Goal: Share content

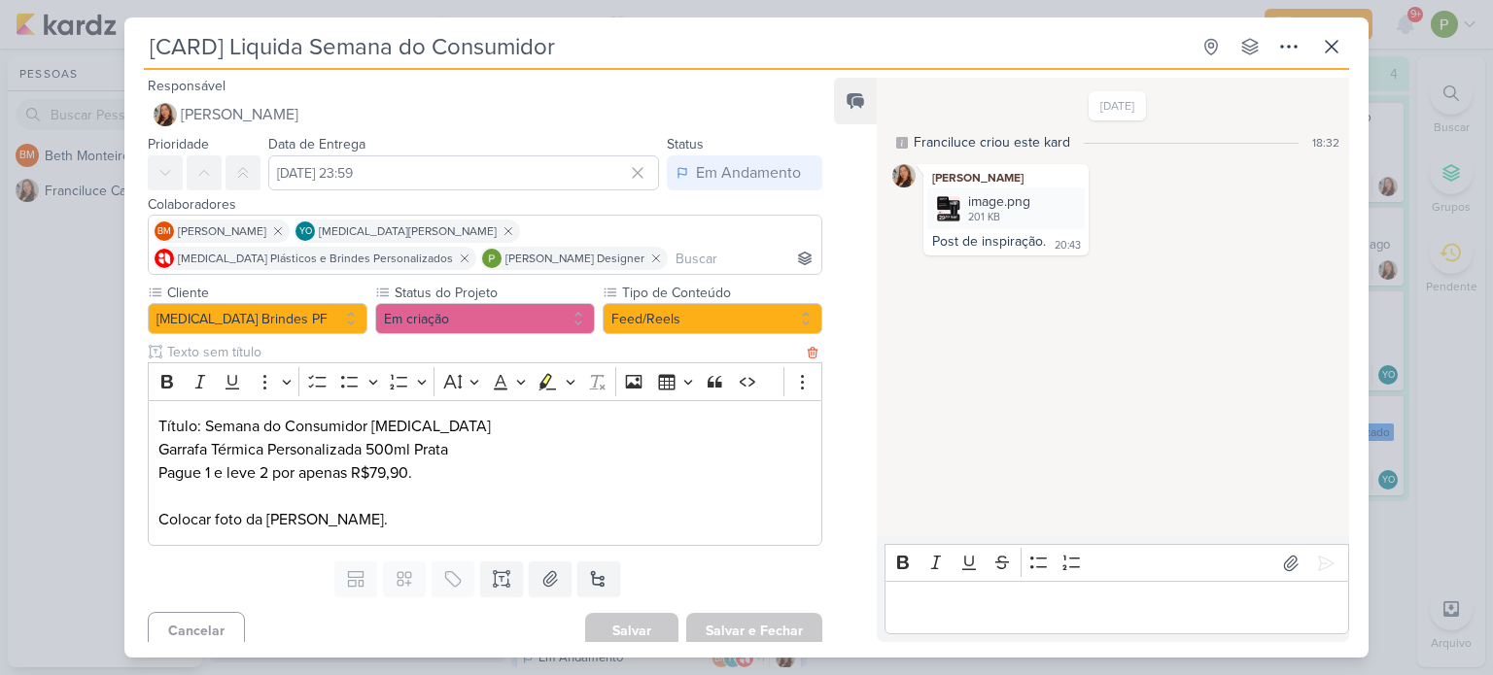
scroll to position [439, 0]
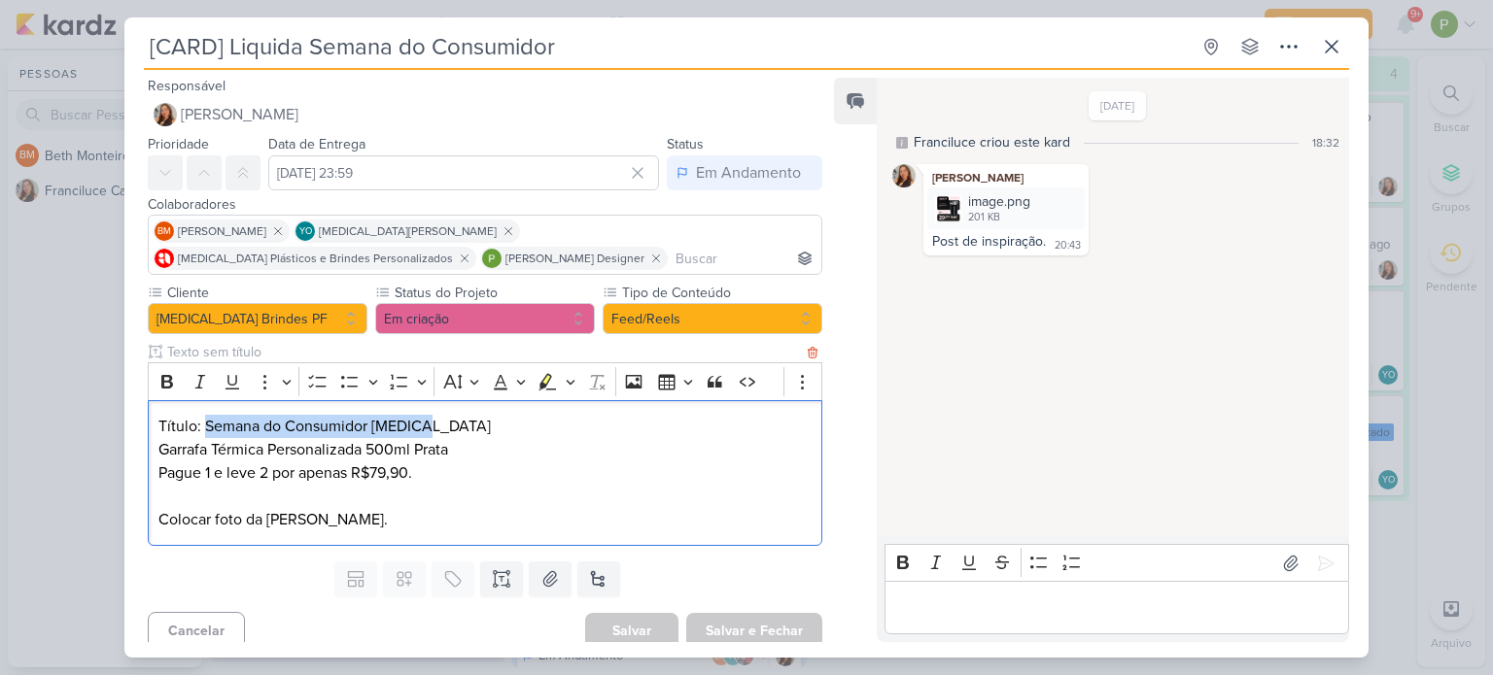
drag, startPoint x: 202, startPoint y: 422, endPoint x: 422, endPoint y: 430, distance: 219.8
click at [422, 430] on p "Título: Semana do Consumidor [MEDICAL_DATA]" at bounding box center [484, 426] width 653 height 23
copy p "Semana do Consumidor [MEDICAL_DATA]"
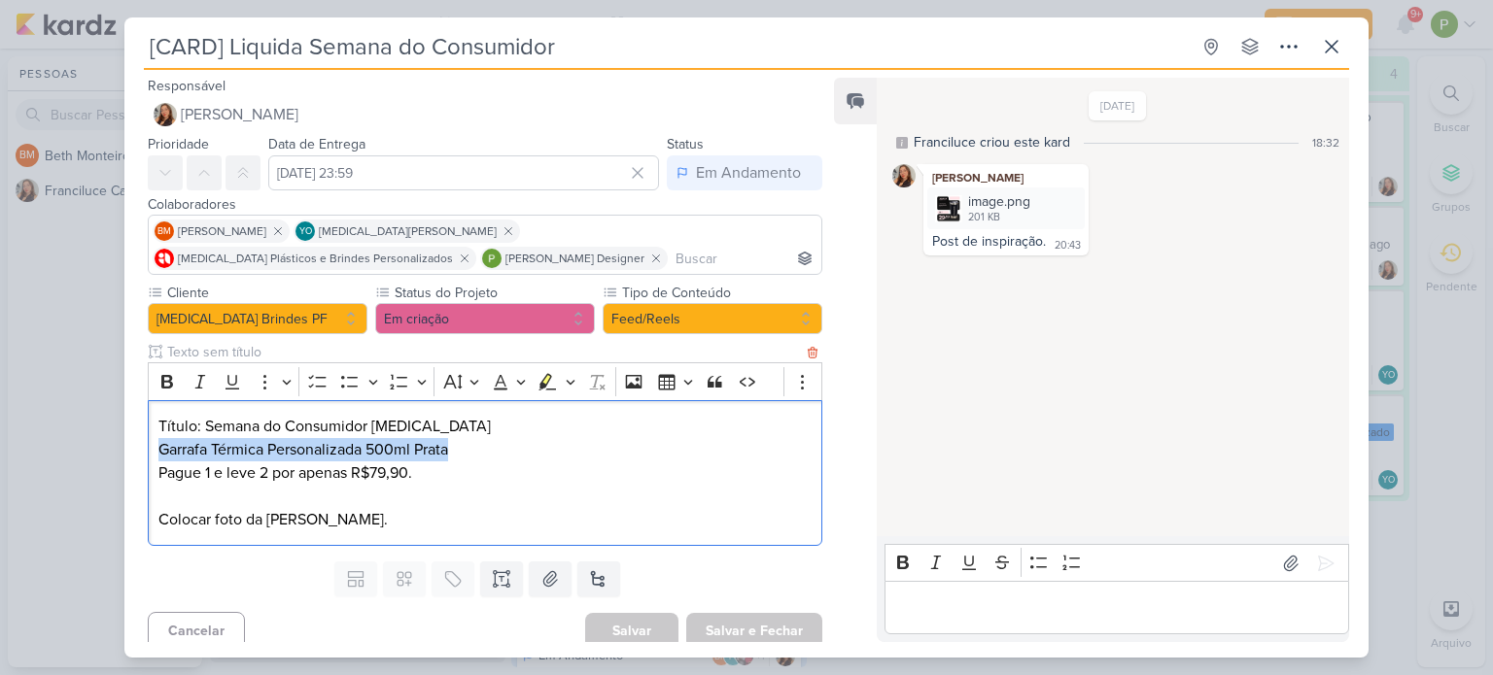
drag, startPoint x: 158, startPoint y: 446, endPoint x: 451, endPoint y: 446, distance: 292.5
click at [451, 446] on p "Garrafa Térmica Personalizada 500ml Prata" at bounding box center [484, 449] width 653 height 23
copy p "Garrafa Térmica Personalizada 500ml Prata"
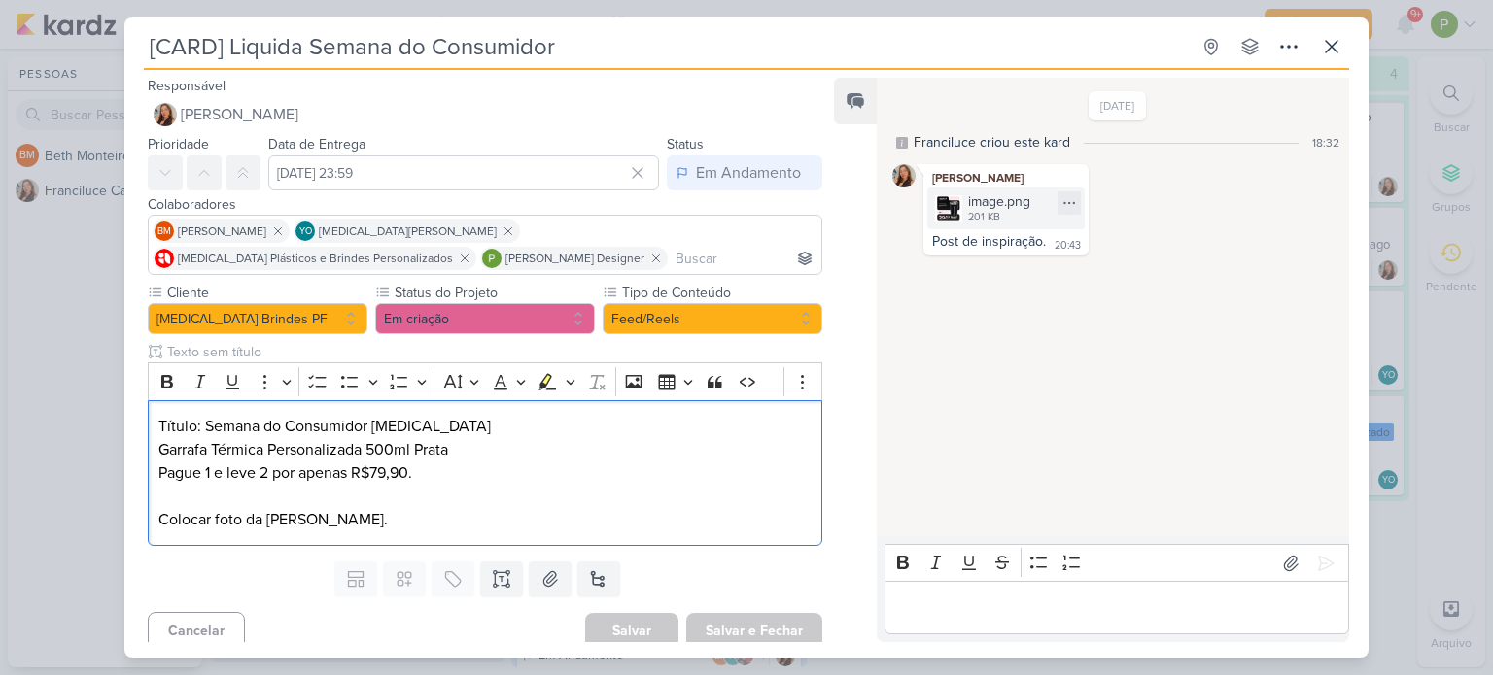
click at [978, 217] on div "201 KB" at bounding box center [999, 218] width 62 height 16
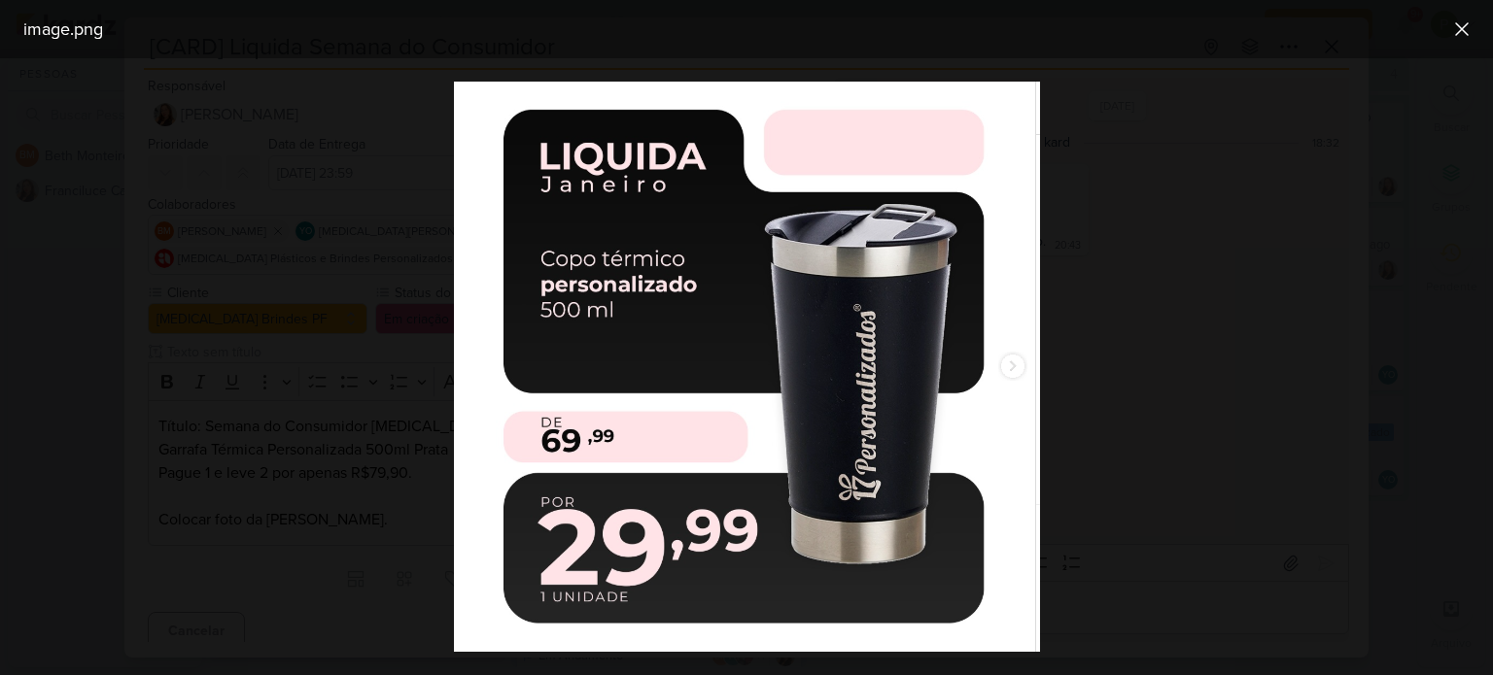
click at [290, 313] on div at bounding box center [746, 366] width 1493 height 617
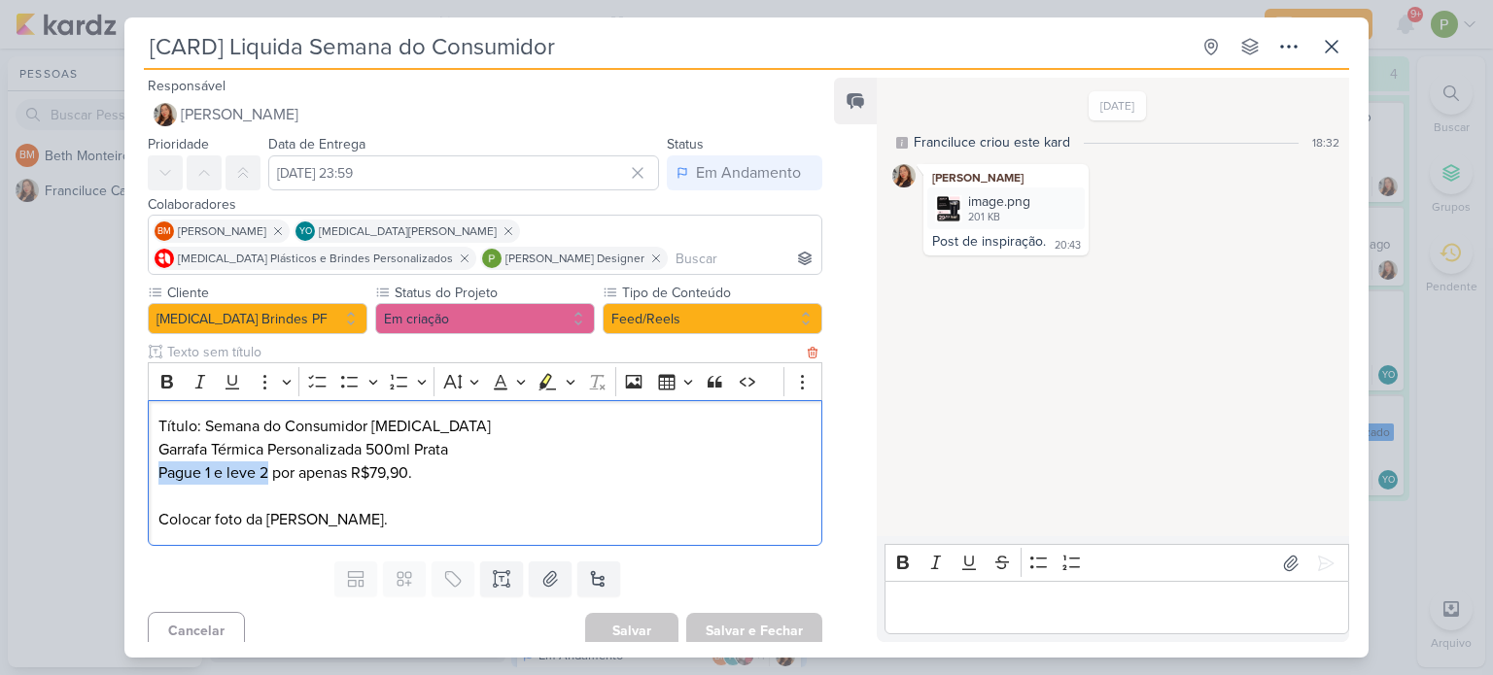
drag, startPoint x: 157, startPoint y: 470, endPoint x: 266, endPoint y: 472, distance: 108.9
click at [266, 472] on p "Pague 1 e leve 2 por apenas R$79,90." at bounding box center [484, 473] width 653 height 23
click at [158, 476] on p "Pague 1 e leve 2 por apenas R$79,90." at bounding box center [484, 473] width 653 height 23
drag, startPoint x: 154, startPoint y: 474, endPoint x: 424, endPoint y: 474, distance: 270.1
click at [424, 474] on div "Título: Semana do Consumidor [MEDICAL_DATA] Garrafa Térmica Personalizada 500ml…" at bounding box center [485, 473] width 674 height 147
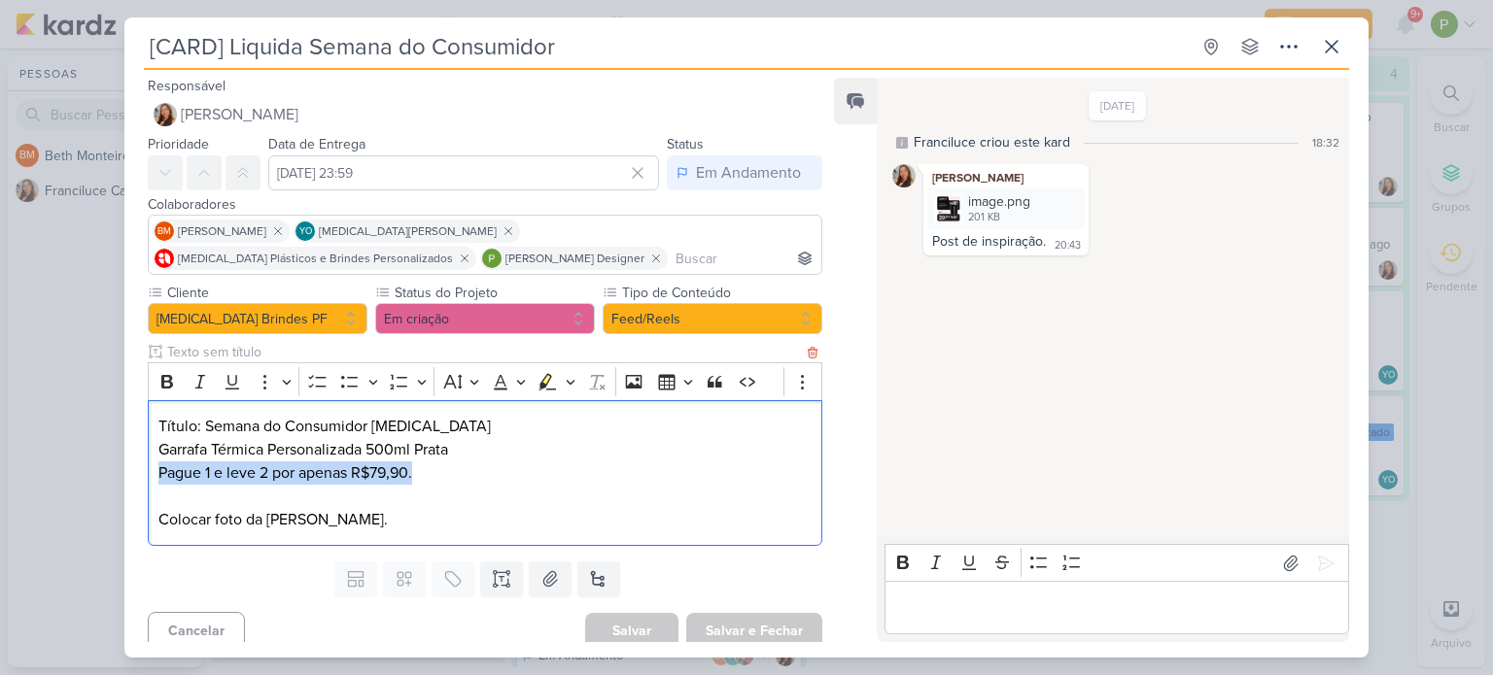
copy p "Pague 1 e leve 2 por apenas R$79,90."
click at [989, 214] on div "201 KB" at bounding box center [999, 218] width 62 height 16
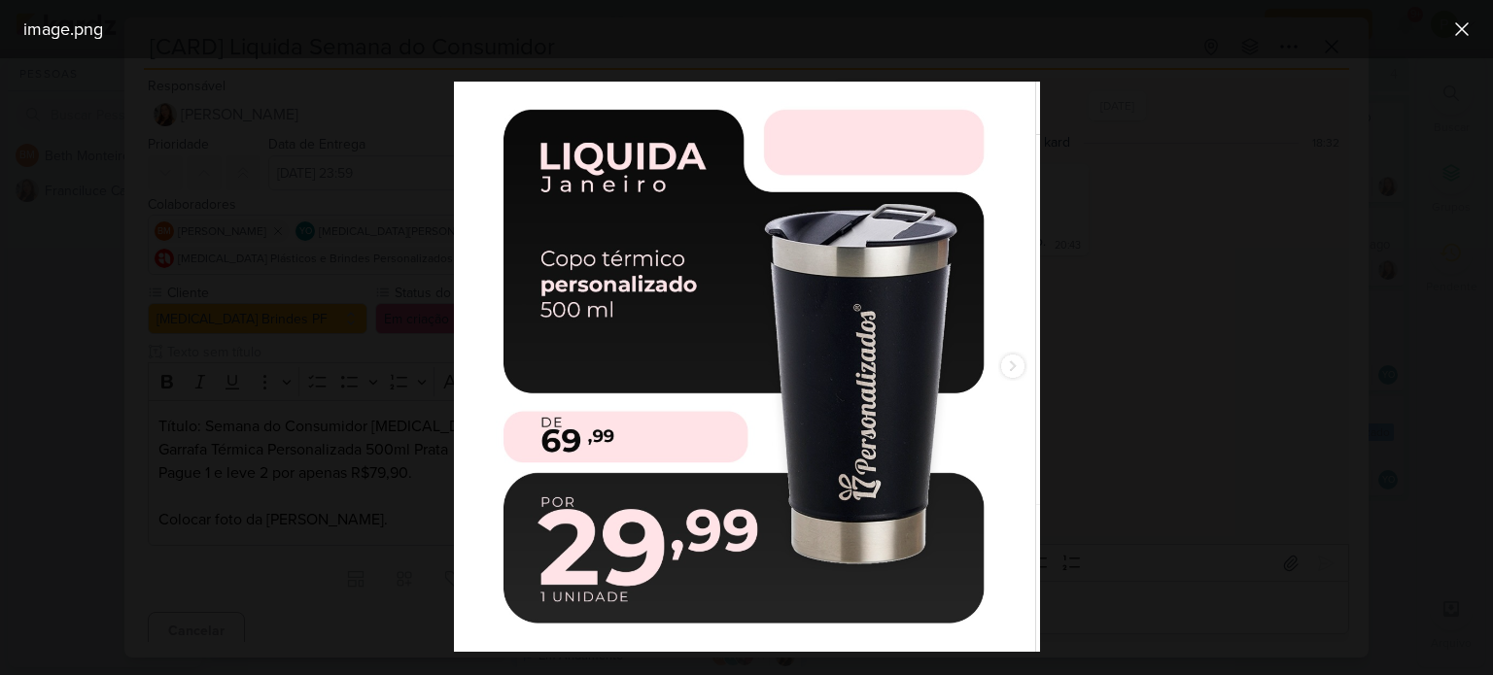
click at [199, 197] on div at bounding box center [746, 366] width 1493 height 617
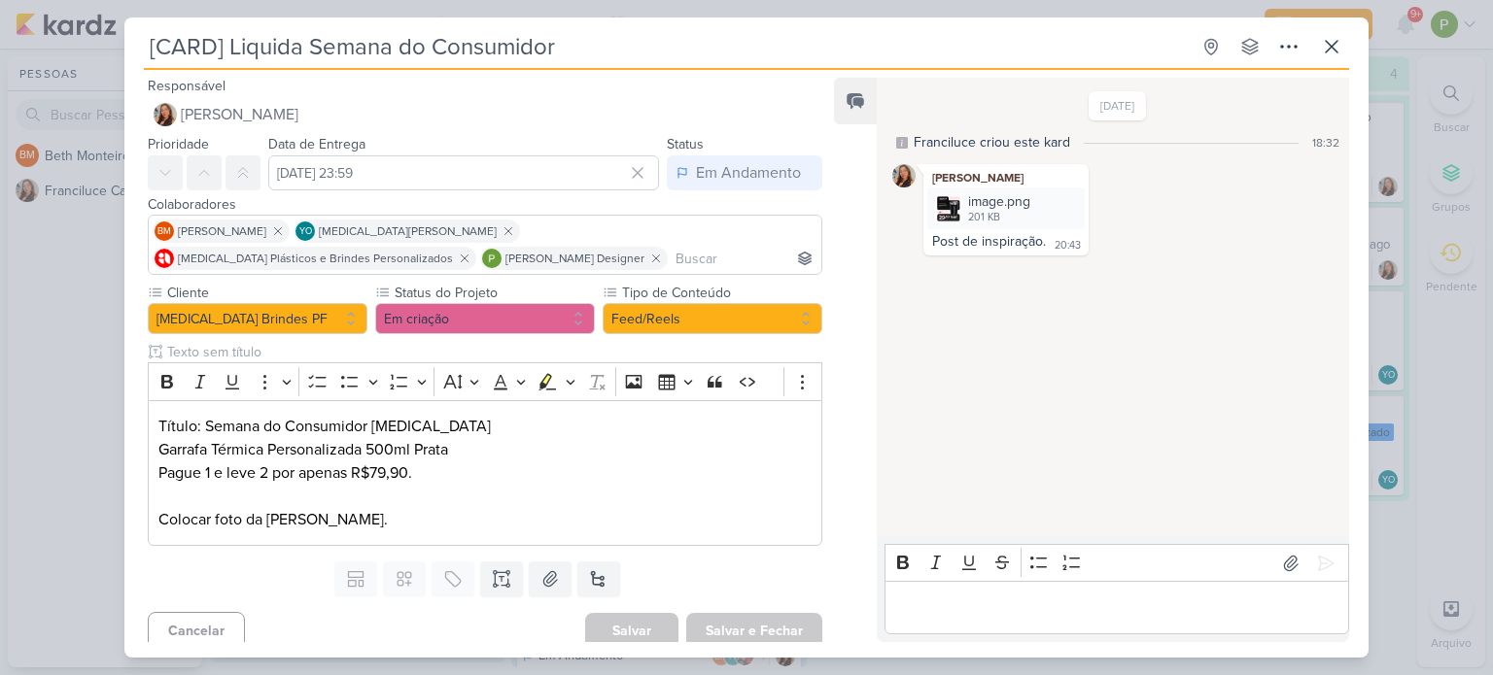
click at [124, 458] on div "Cliente [MEDICAL_DATA] Brindes PF Status do Projeto" at bounding box center [476, 418] width 705 height 271
click at [1277, 551] on button at bounding box center [1290, 563] width 31 height 31
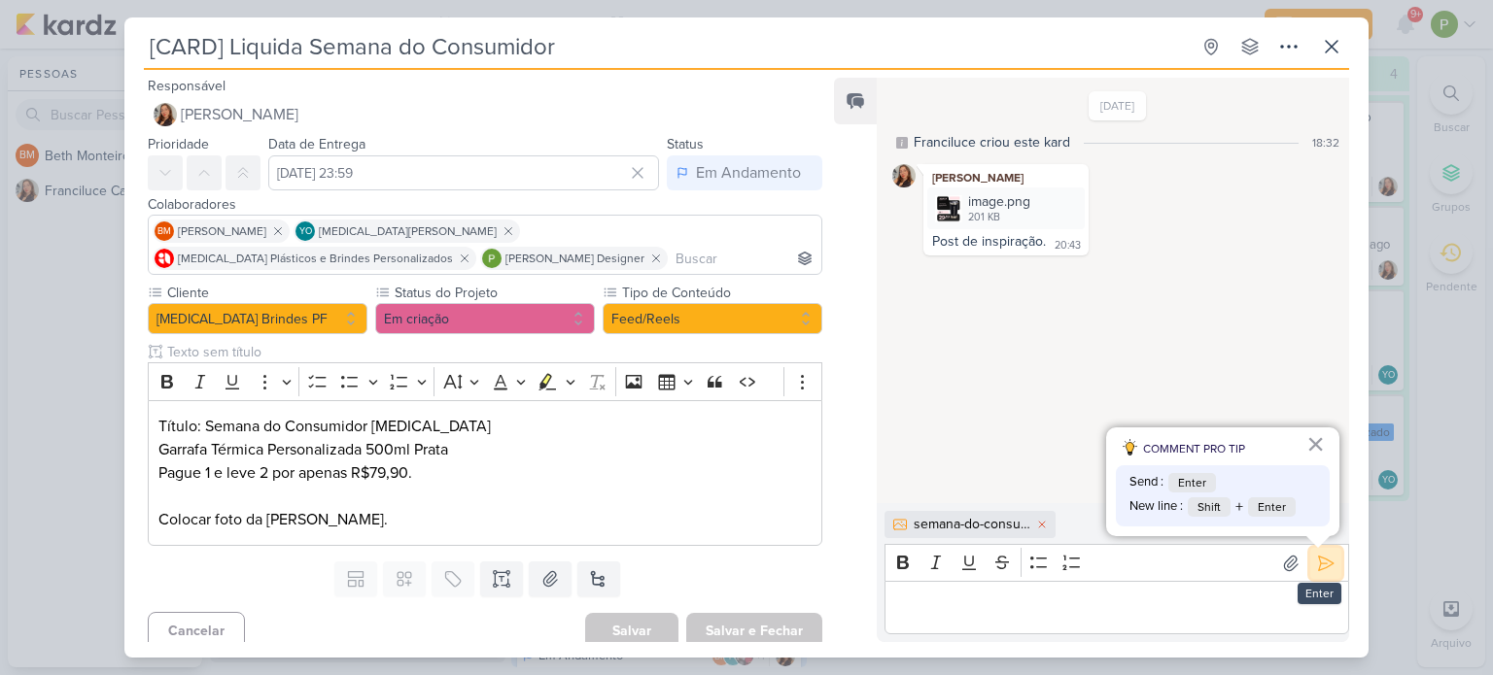
click at [1323, 568] on icon at bounding box center [1325, 563] width 19 height 19
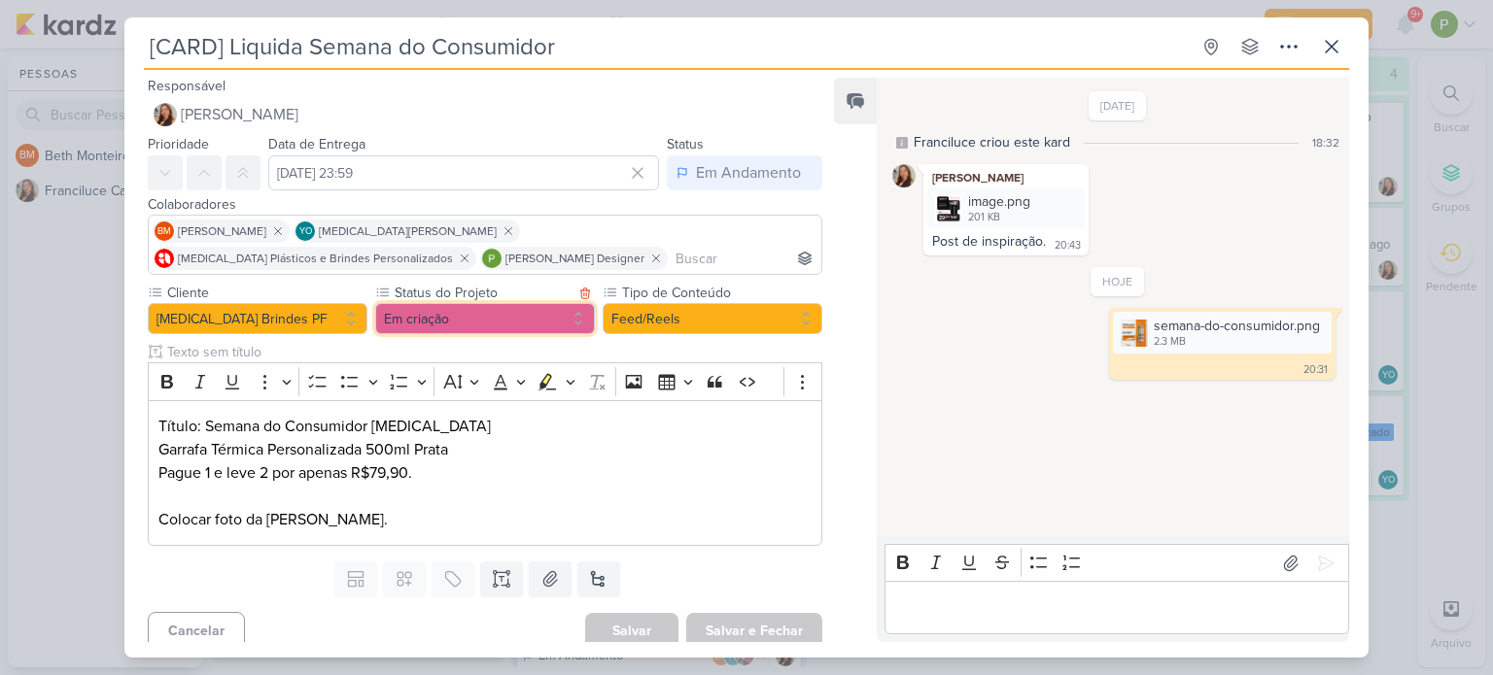
click at [560, 314] on button "Em criação" at bounding box center [485, 318] width 220 height 31
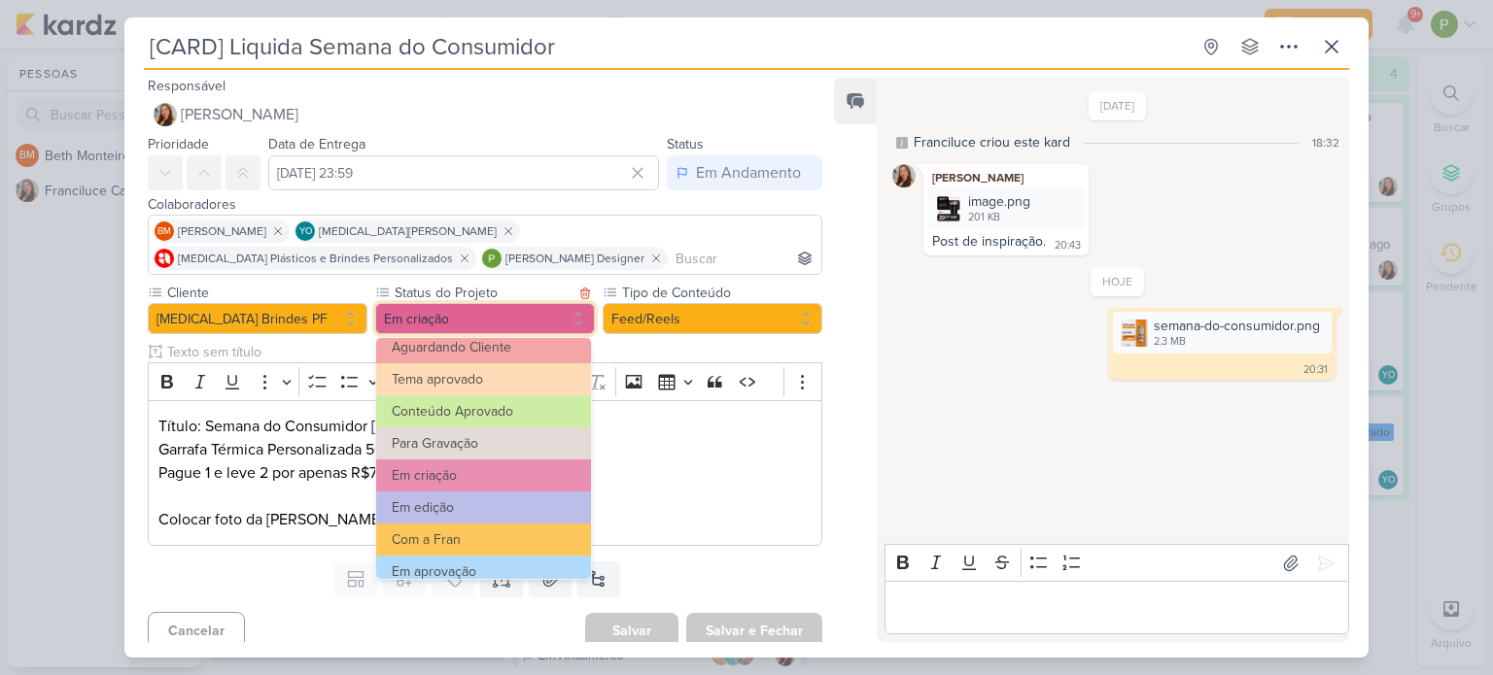
scroll to position [219, 0]
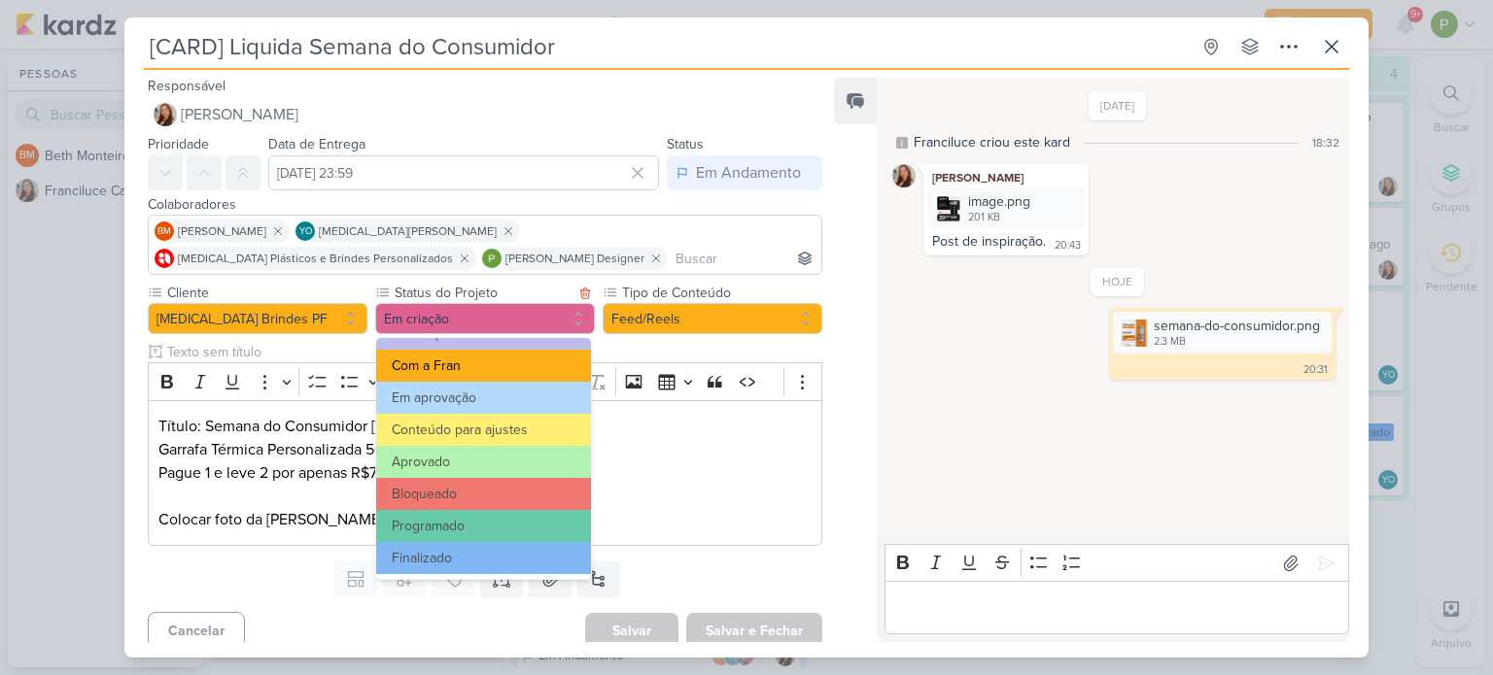
click at [471, 357] on button "Com a Fran" at bounding box center [483, 366] width 215 height 32
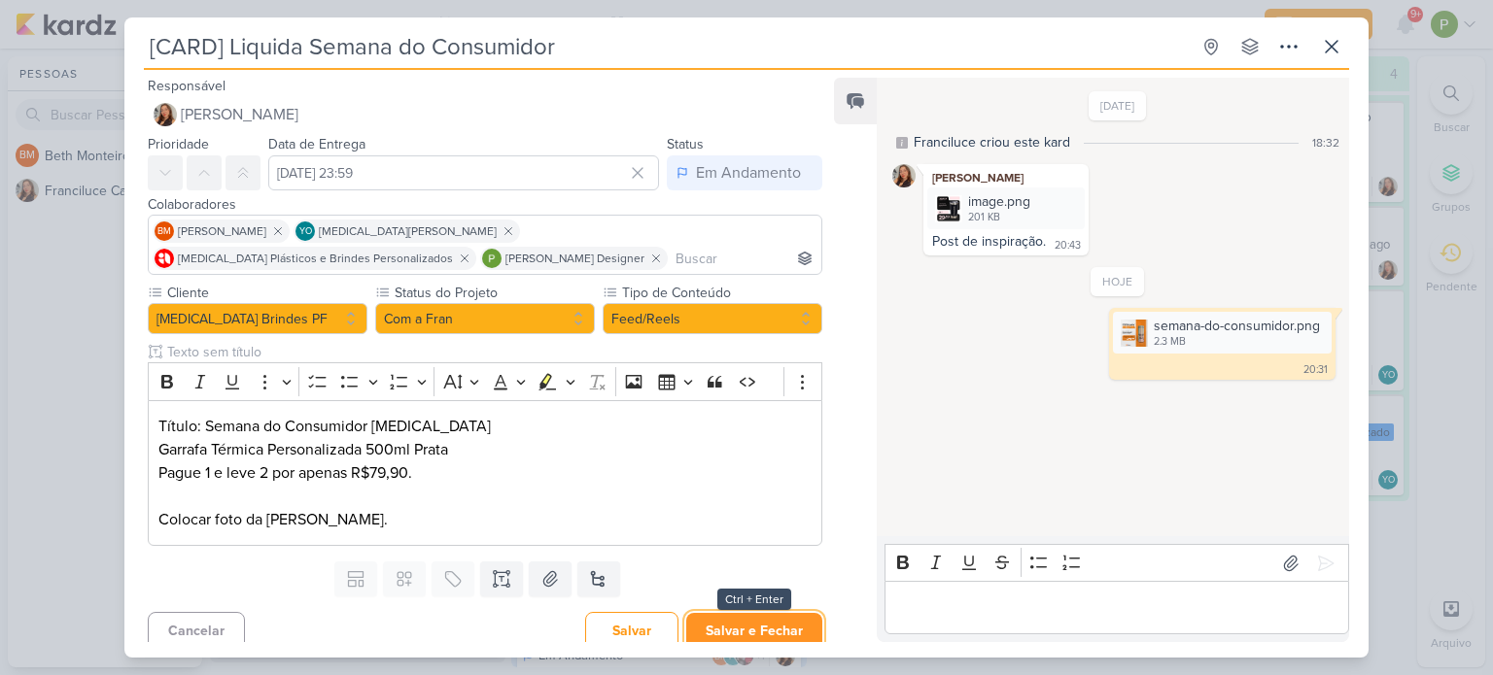
click at [778, 615] on button "Salvar e Fechar" at bounding box center [754, 631] width 136 height 36
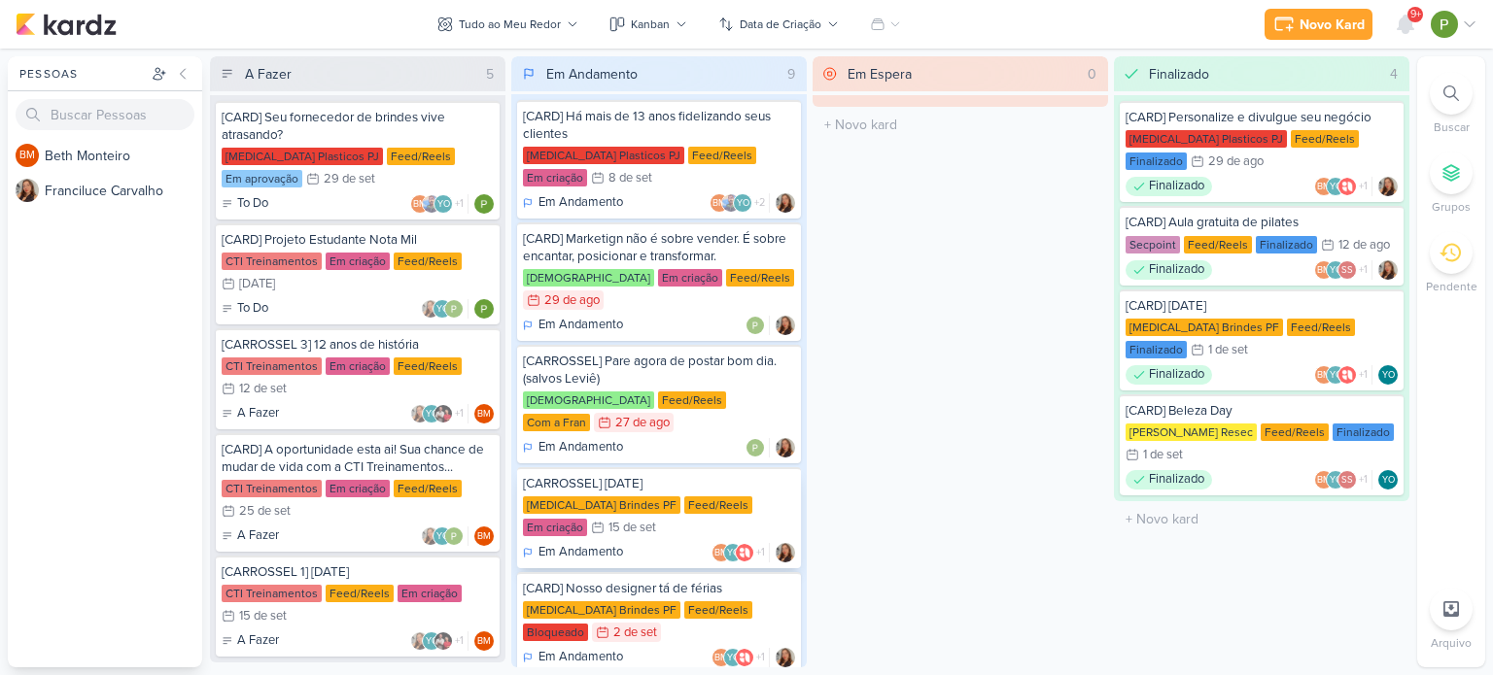
scroll to position [0, 0]
click at [682, 145] on div "[CARD] Há mais de 13 anos fidelizando seus clientes [MEDICAL_DATA] Plasticos PJ…" at bounding box center [659, 160] width 284 height 119
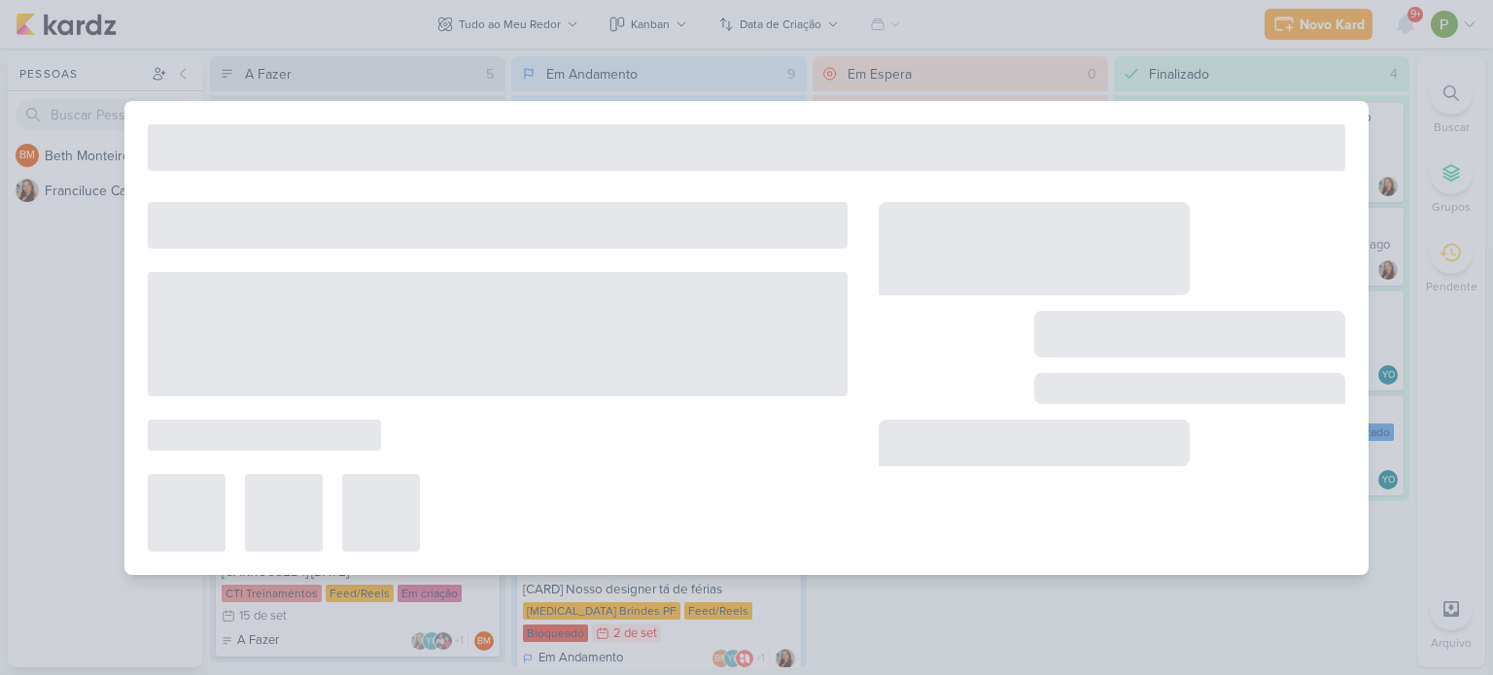
type input "[CARD] Há mais de 13 anos fidelizando seus clientes"
type input "8 de setembro de 2025 às 23:59"
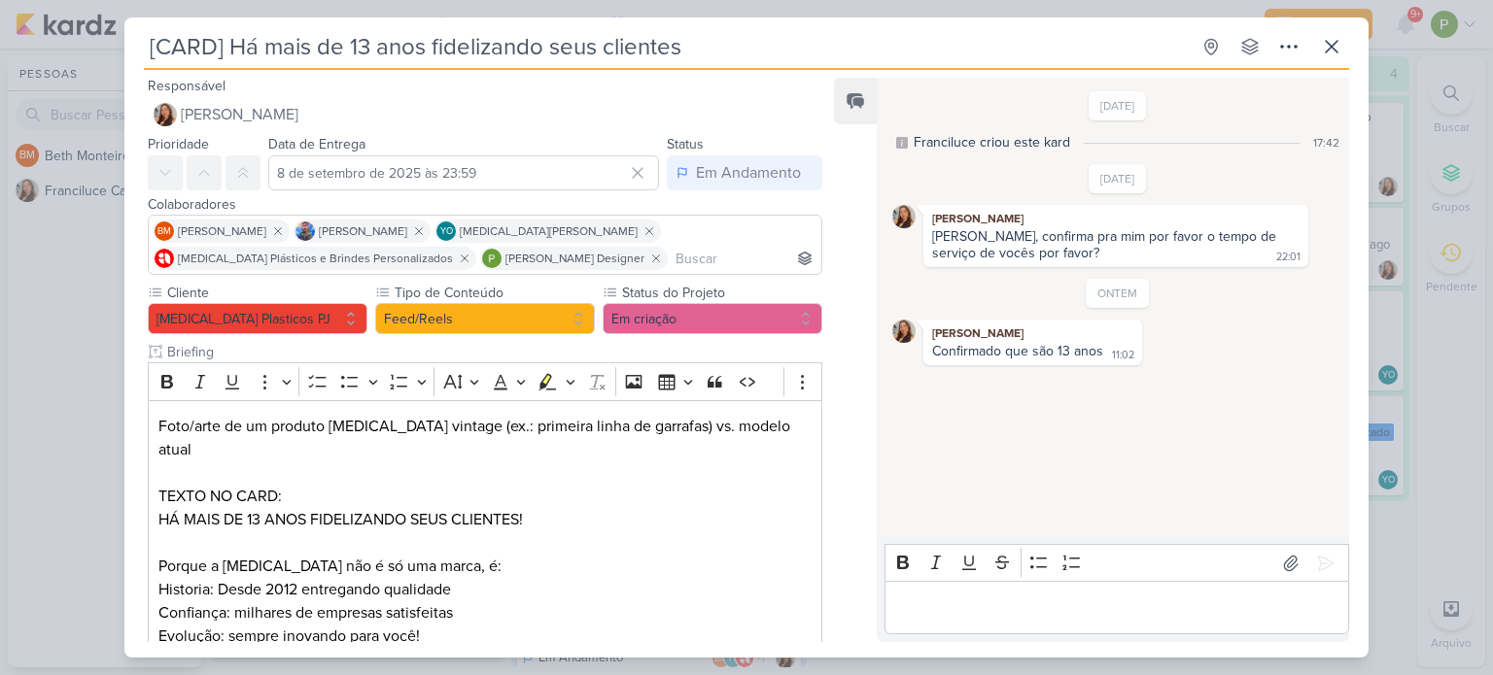
click at [96, 299] on div "[CARD] Há mais de 13 anos fidelizando seus clientes Criado por Franciluce" at bounding box center [746, 337] width 1493 height 675
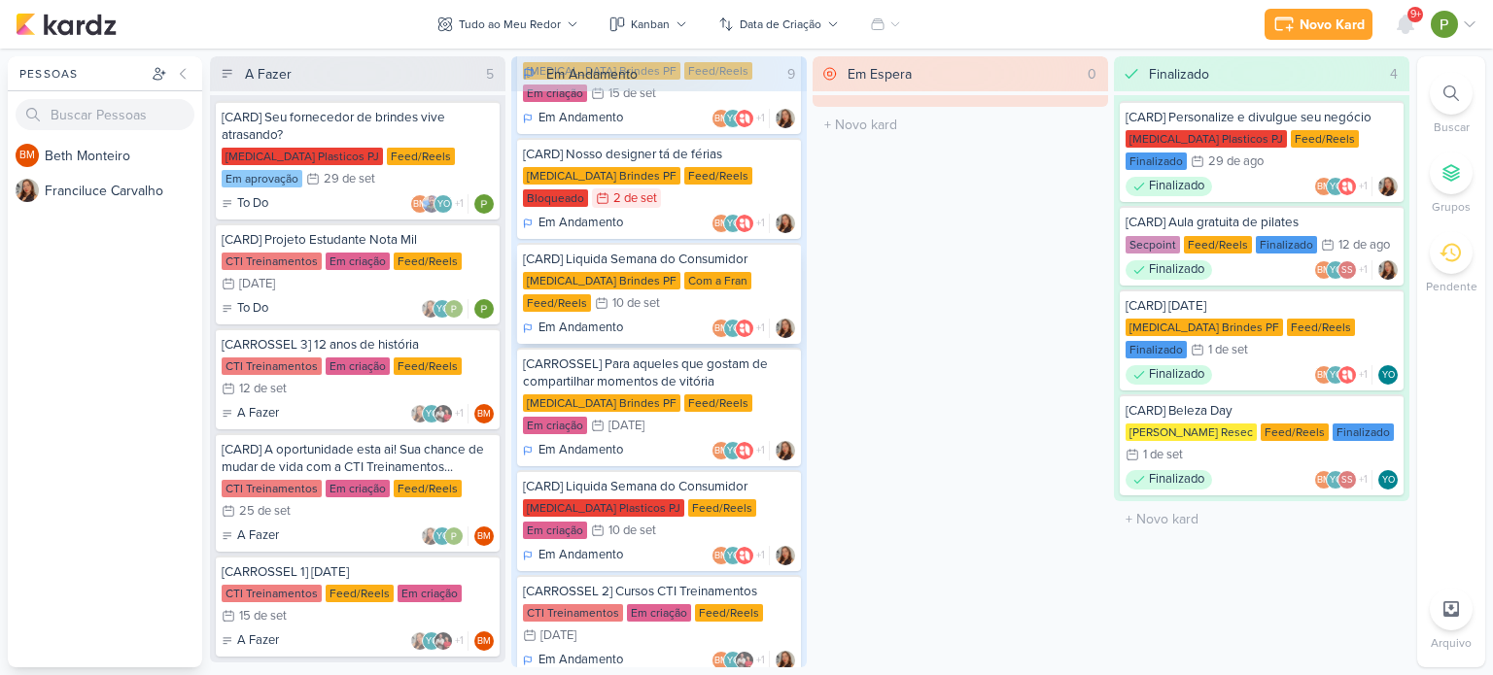
scroll to position [439, 0]
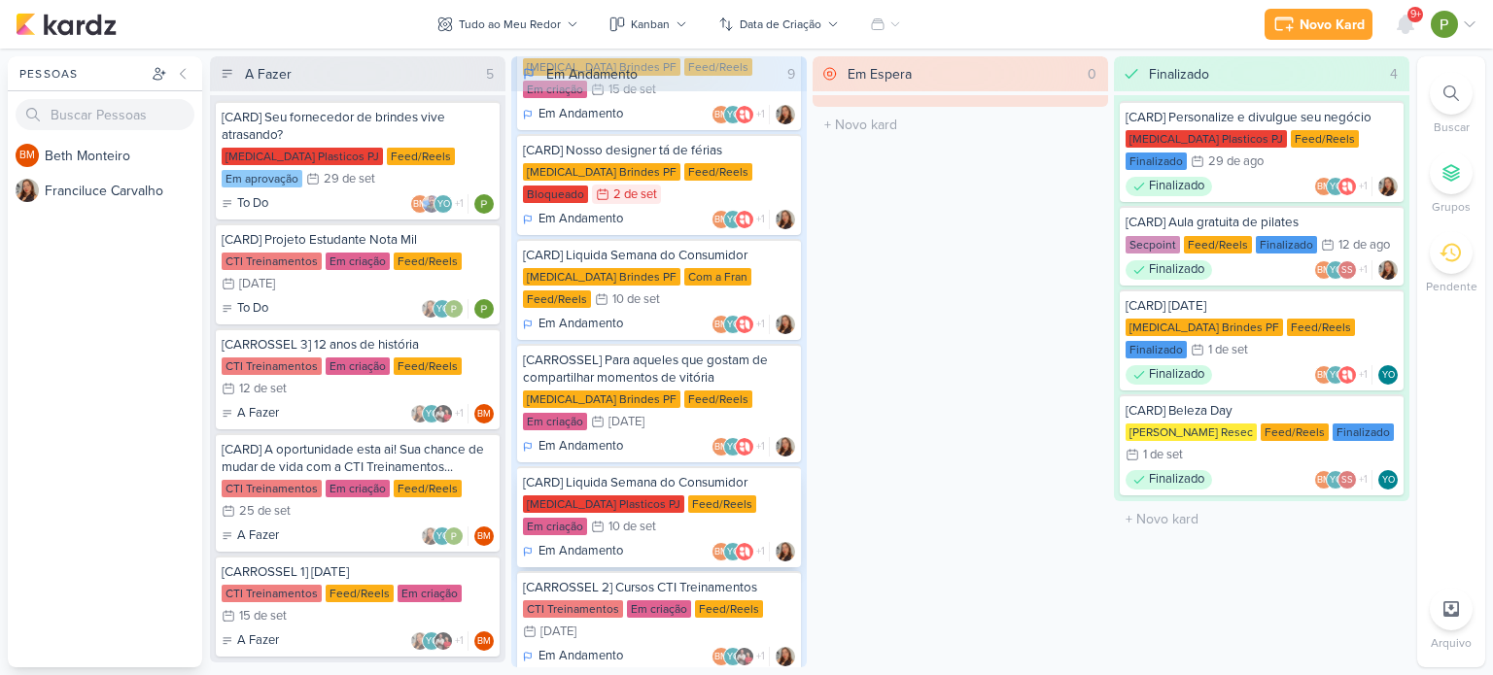
click at [641, 496] on div "[MEDICAL_DATA] Plasticos PJ Feed/Reels Em criação 10/9 [DATE]" at bounding box center [659, 517] width 272 height 43
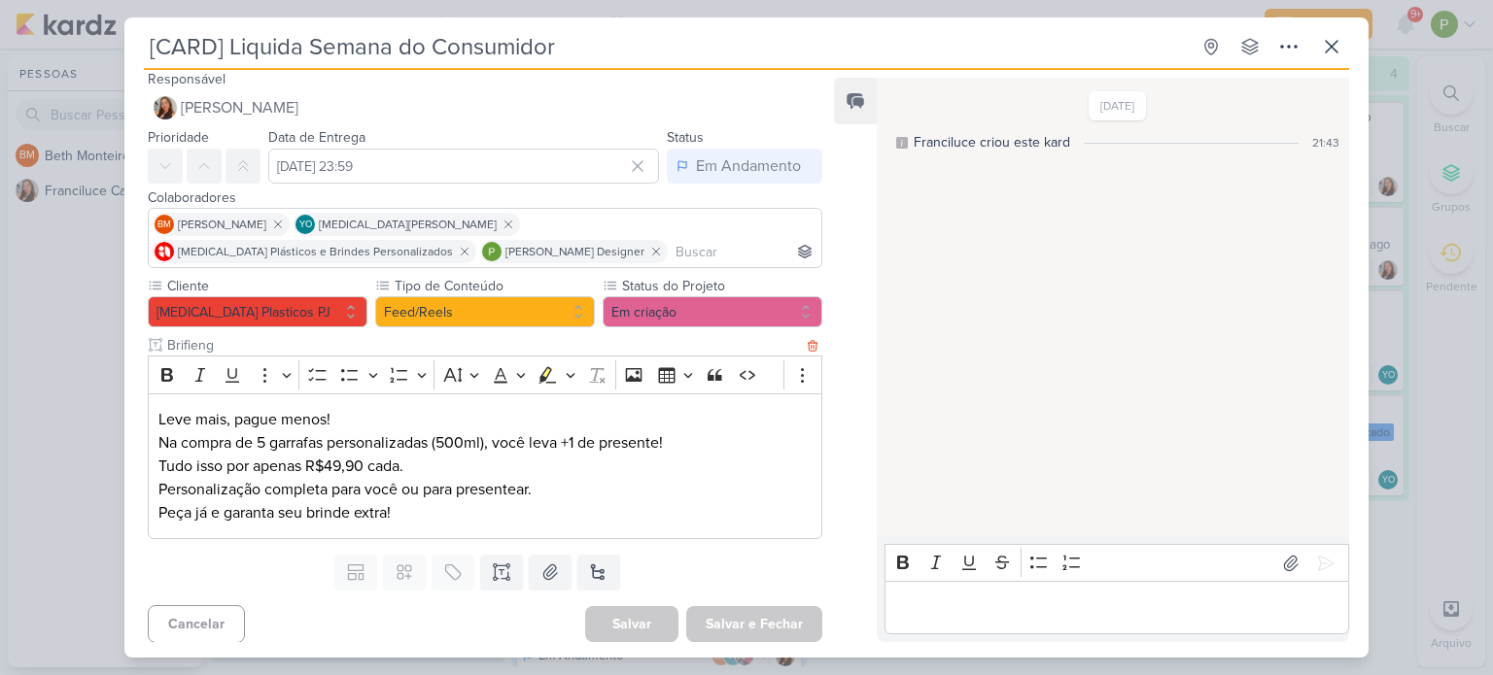
scroll to position [10, 0]
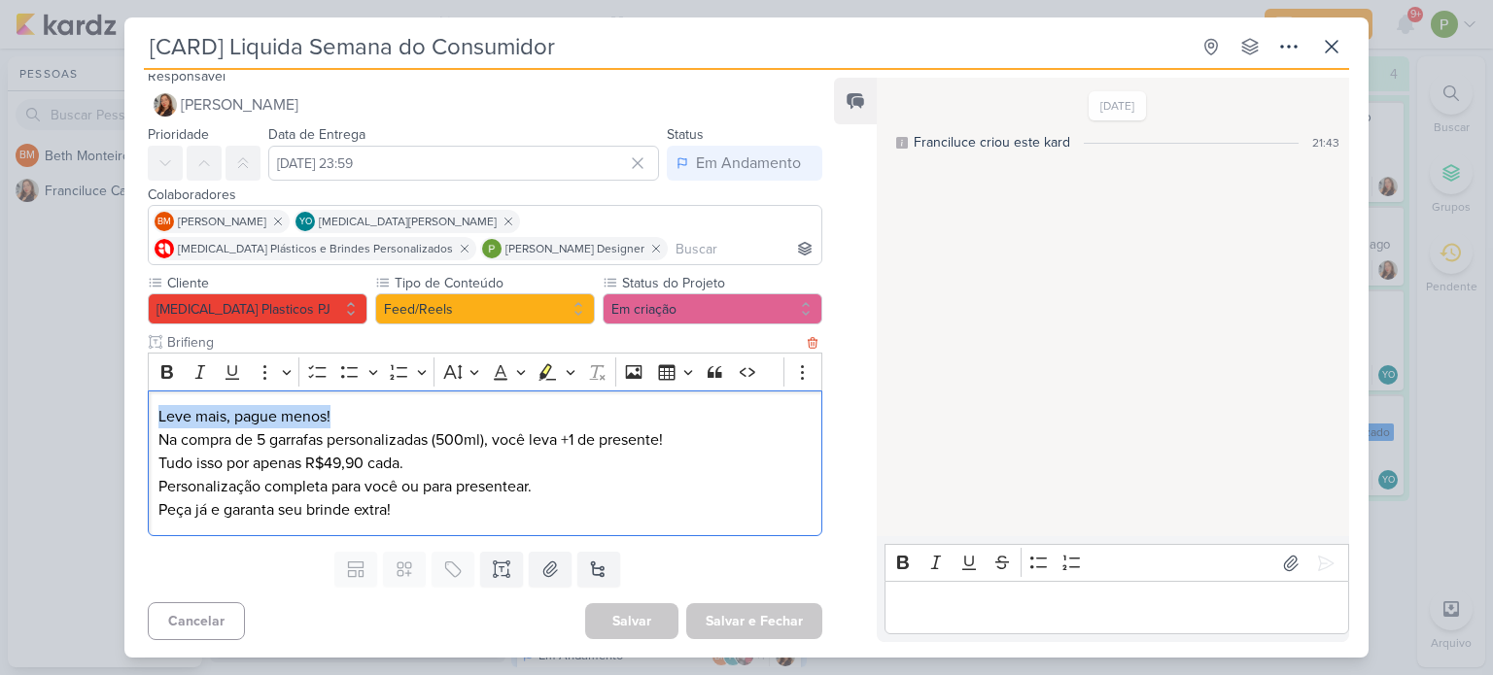
drag, startPoint x: 154, startPoint y: 414, endPoint x: 340, endPoint y: 405, distance: 186.8
click at [340, 405] on div "Leve mais, pague menos! Na compra de 5 garrafas personalizadas (500ml), você le…" at bounding box center [485, 464] width 674 height 147
copy p "Leve mais, pague menos!"
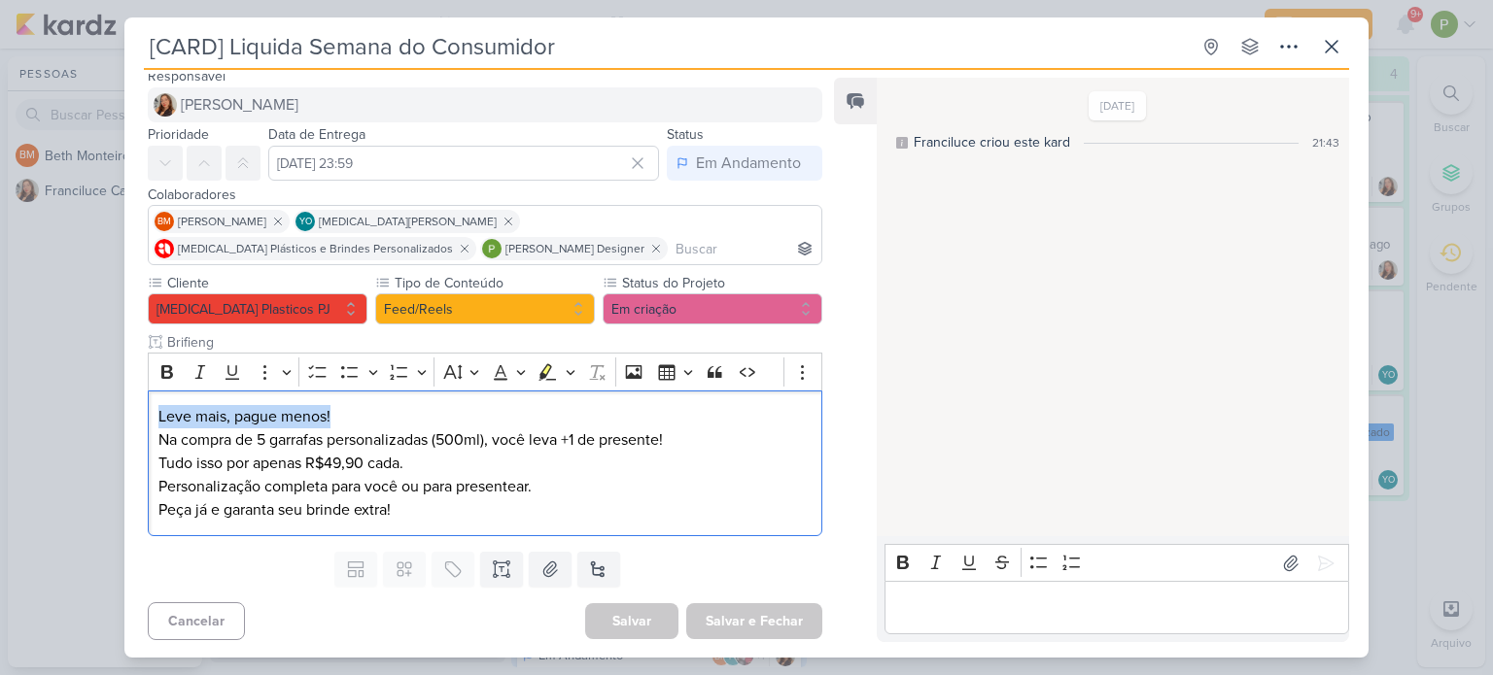
copy p "Leve mais, pague menos!"
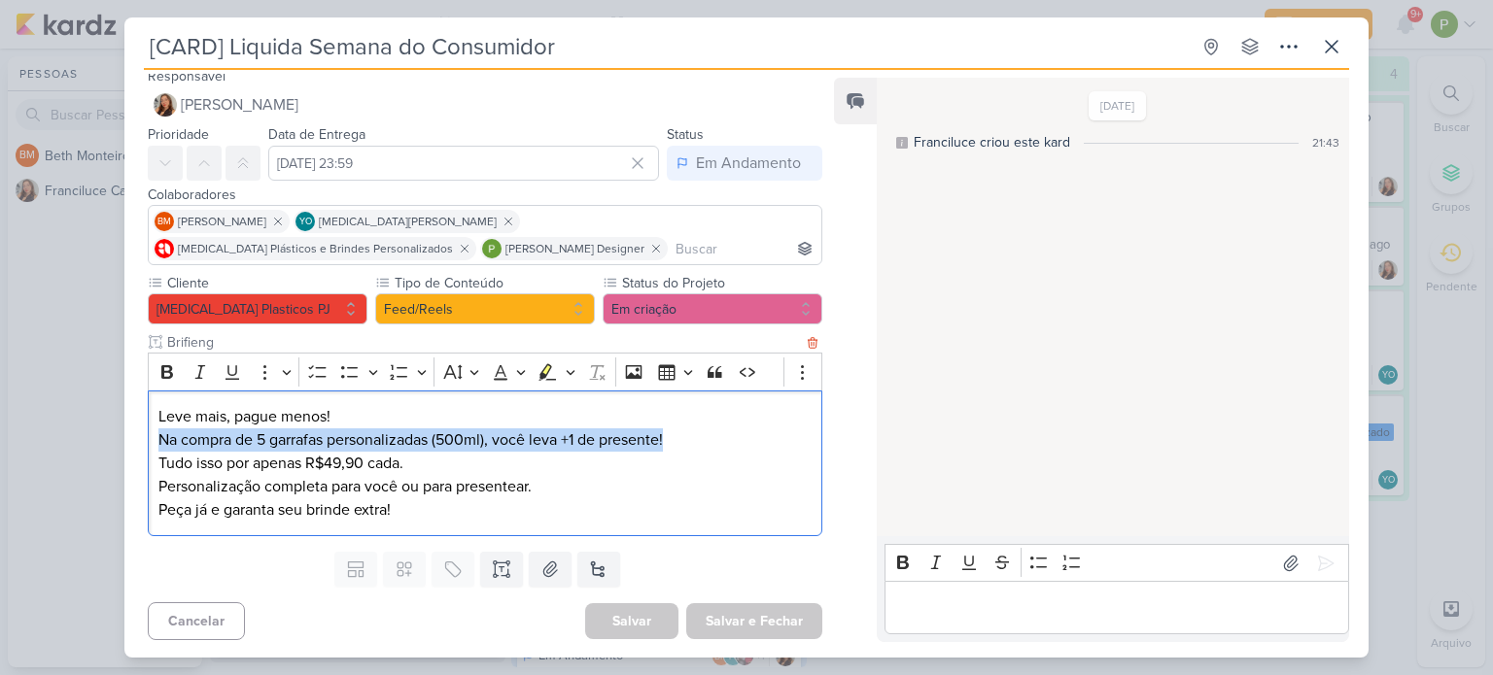
drag, startPoint x: 158, startPoint y: 440, endPoint x: 680, endPoint y: 448, distance: 521.9
click at [680, 448] on p "Leve mais, pague menos! Na compra de 5 garrafas personalizadas (500ml), você le…" at bounding box center [484, 440] width 653 height 70
copy p "Na compra de 5 garrafas personalizadas (500ml), você leva +1 de presente!"
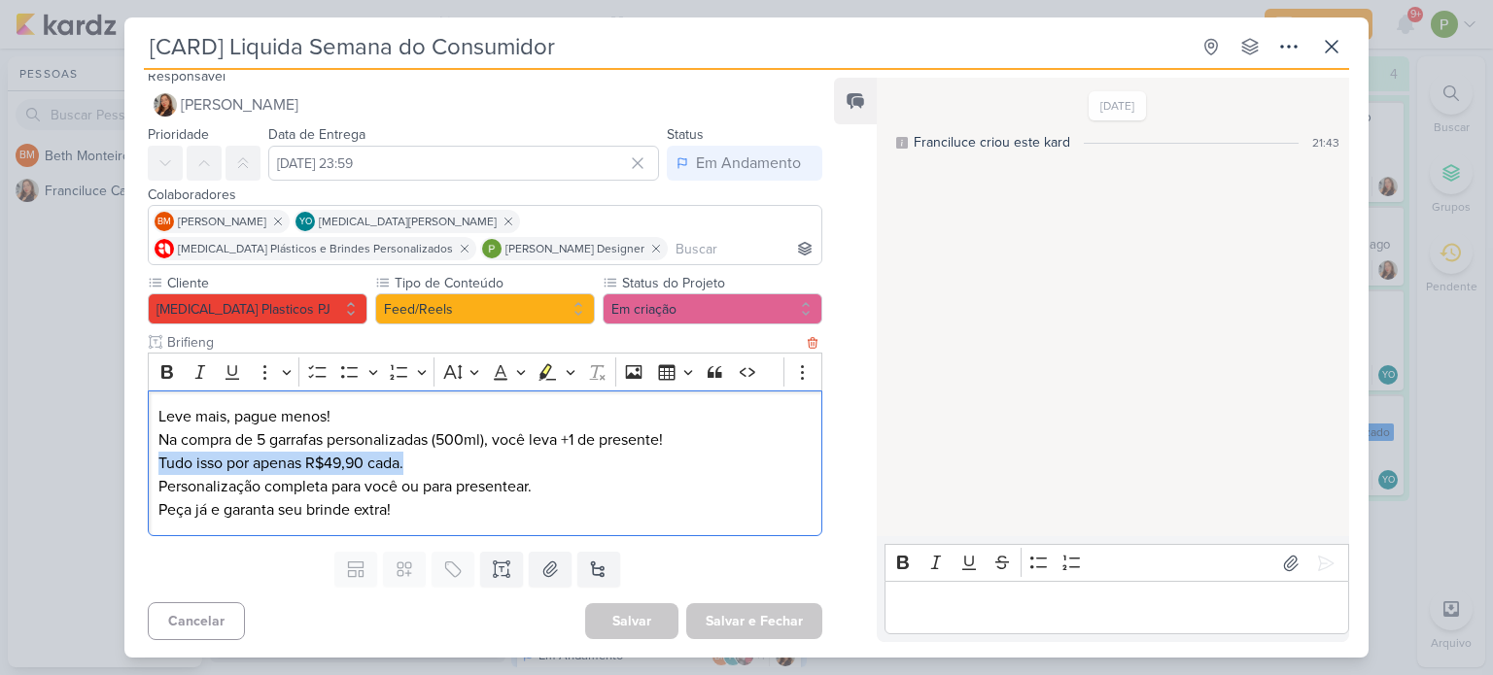
drag, startPoint x: 157, startPoint y: 464, endPoint x: 408, endPoint y: 469, distance: 250.8
click at [408, 469] on p "Leve mais, pague menos! Na compra de 5 garrafas personalizadas (500ml), você le…" at bounding box center [484, 440] width 653 height 70
copy p "Tudo isso por apenas R$49,90 cada."
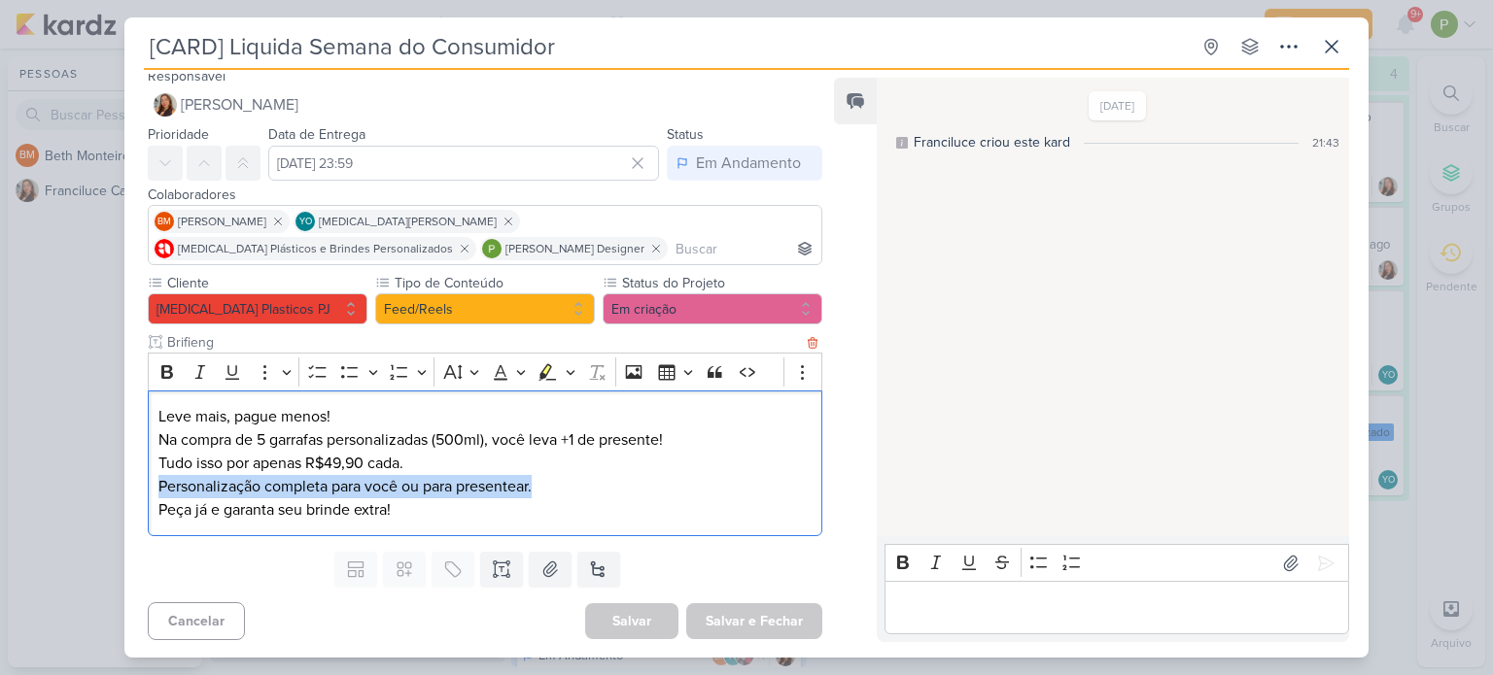
drag, startPoint x: 155, startPoint y: 477, endPoint x: 534, endPoint y: 488, distance: 379.1
click at [534, 488] on div "Leve mais, pague menos! Na compra de 5 garrafas personalizadas (500ml), você le…" at bounding box center [485, 464] width 674 height 147
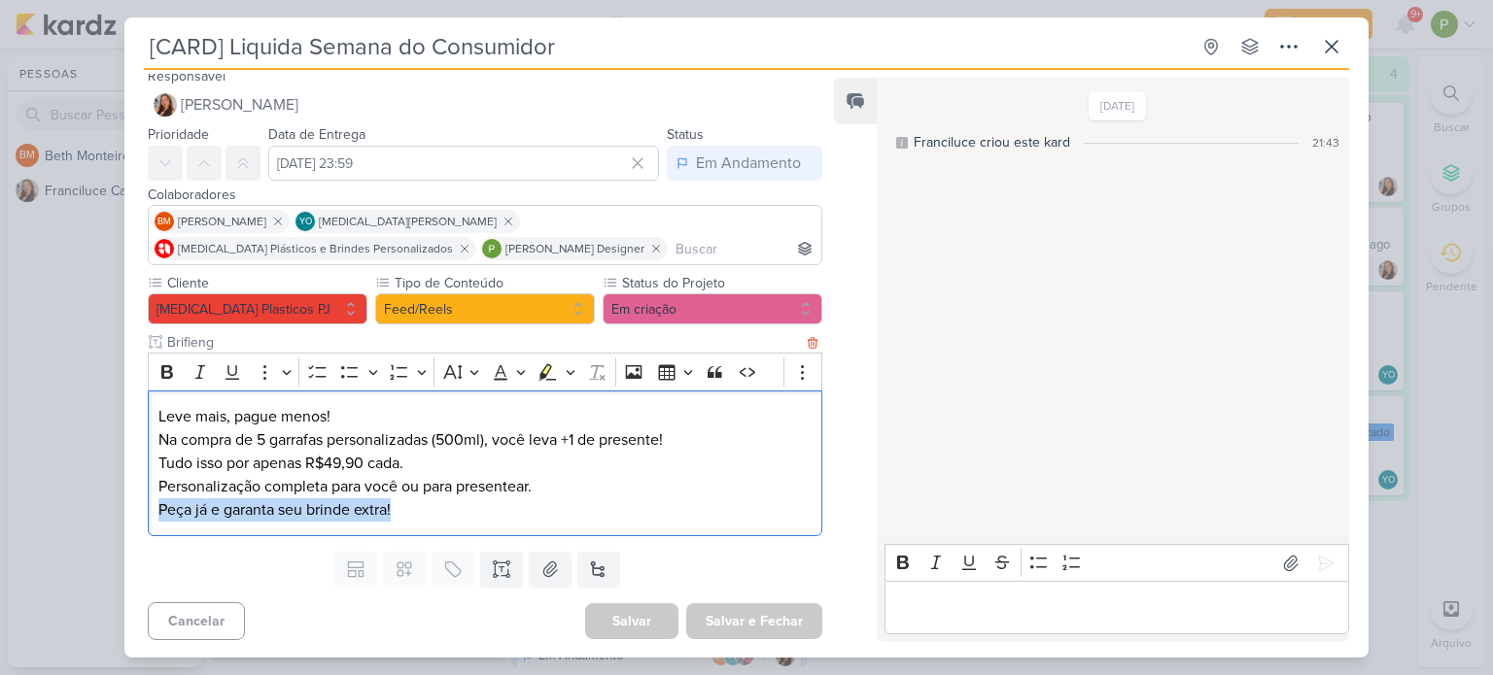
drag, startPoint x: 157, startPoint y: 504, endPoint x: 409, endPoint y: 500, distance: 251.7
click at [409, 500] on p "Personalização completa para você ou para presentear. Peça já e garanta seu bri…" at bounding box center [484, 498] width 653 height 47
click at [1284, 562] on icon at bounding box center [1290, 563] width 19 height 19
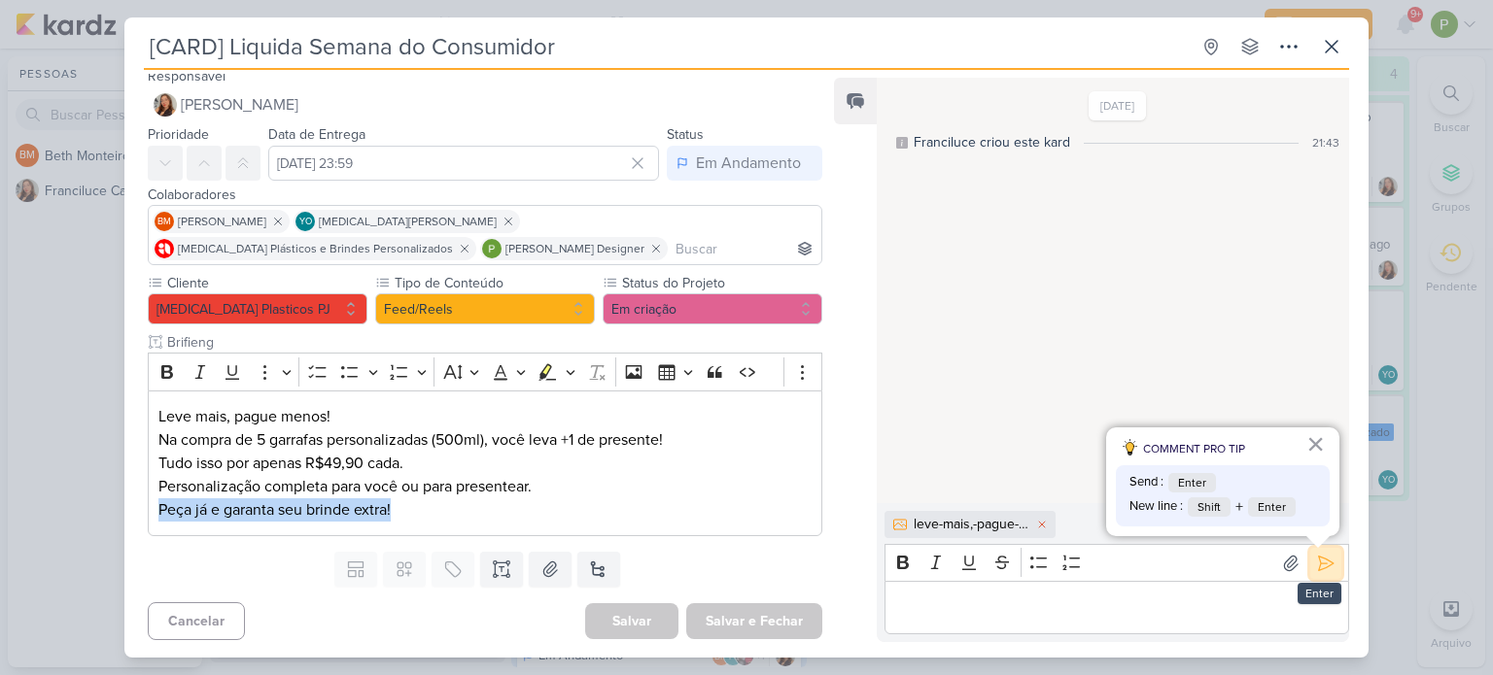
click at [1316, 561] on icon at bounding box center [1325, 563] width 19 height 19
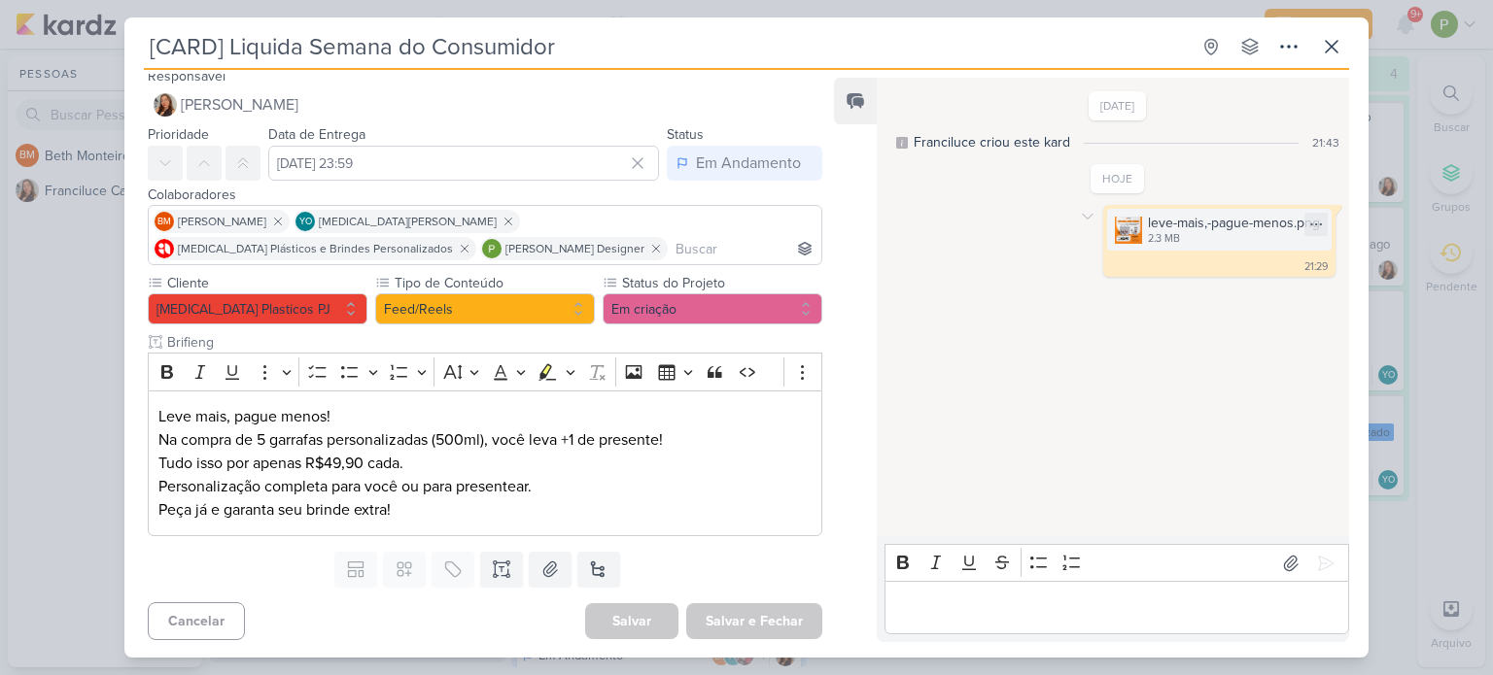
click at [1198, 230] on div "leve-mais,-pague-menos.png" at bounding box center [1234, 223] width 172 height 20
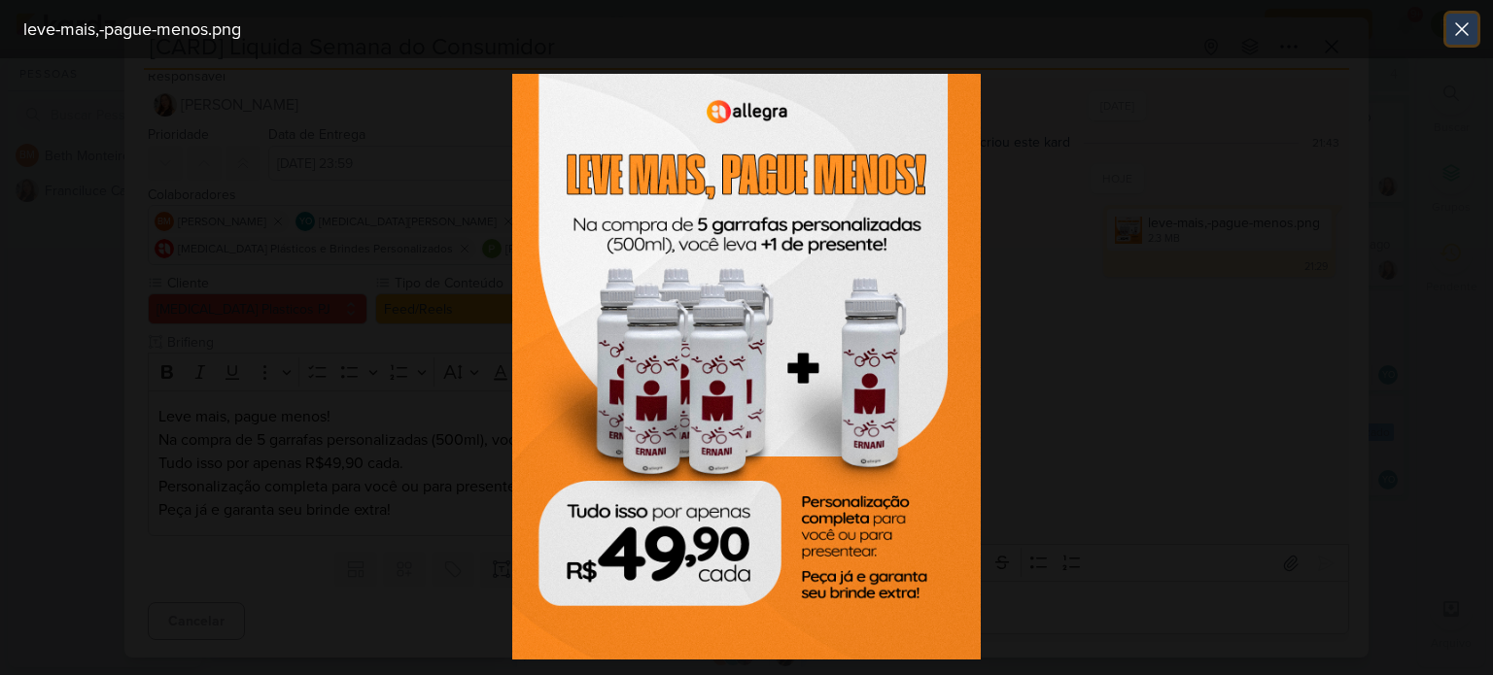
click at [1458, 24] on icon at bounding box center [1461, 28] width 23 height 23
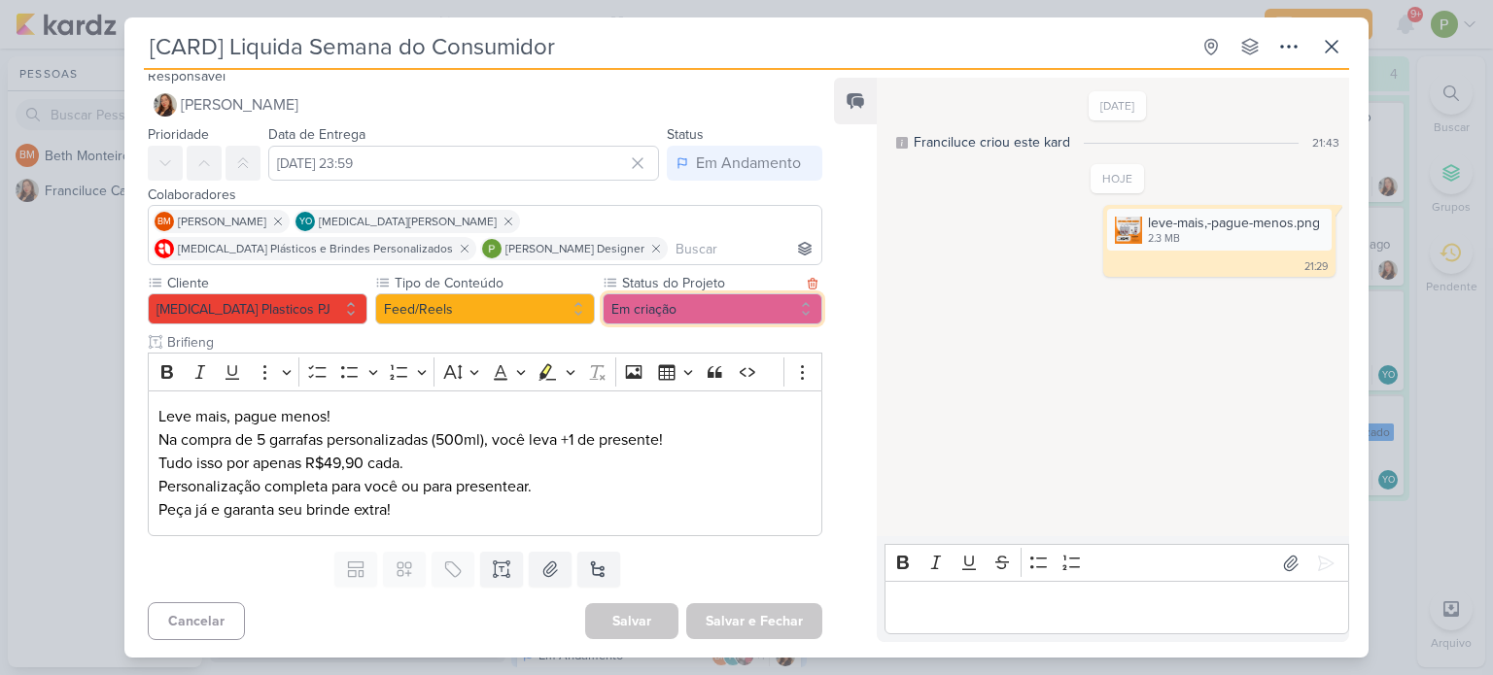
click at [656, 300] on button "Em criação" at bounding box center [712, 308] width 220 height 31
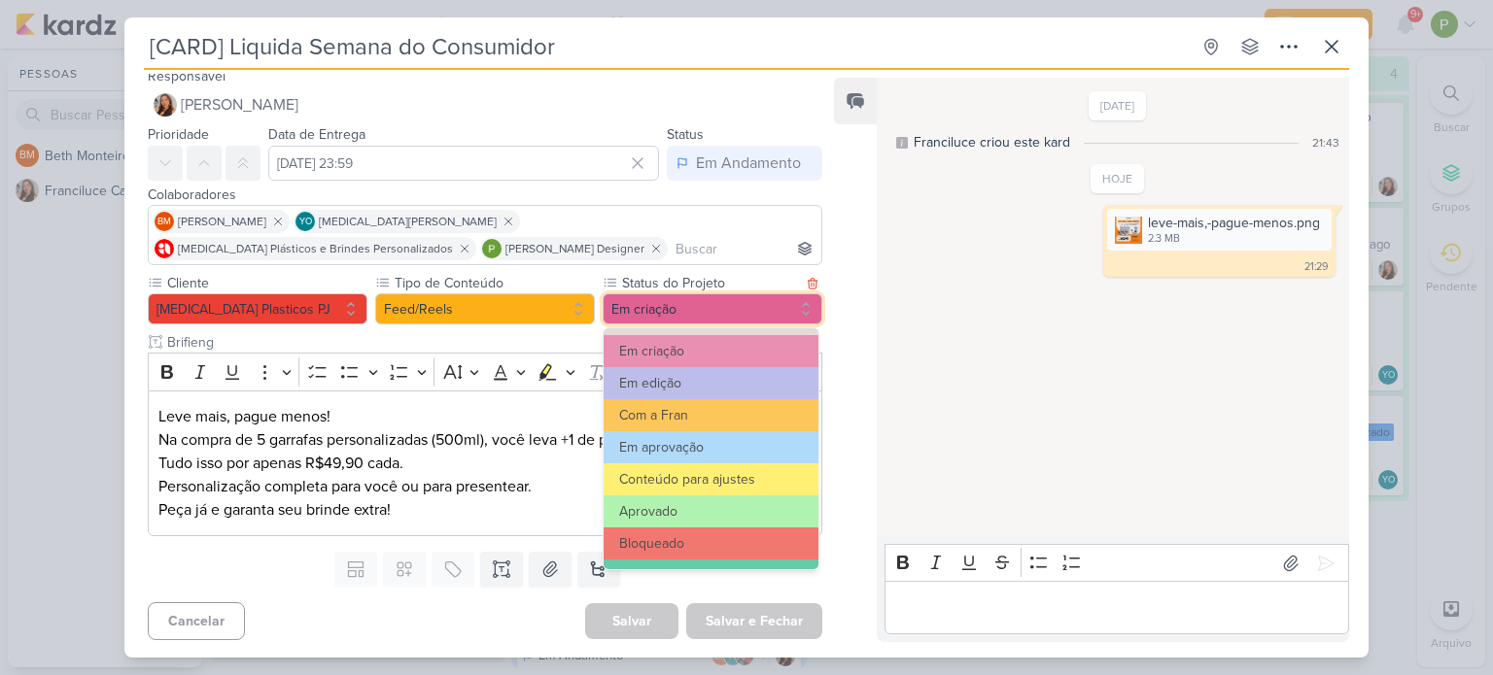
scroll to position [194, 0]
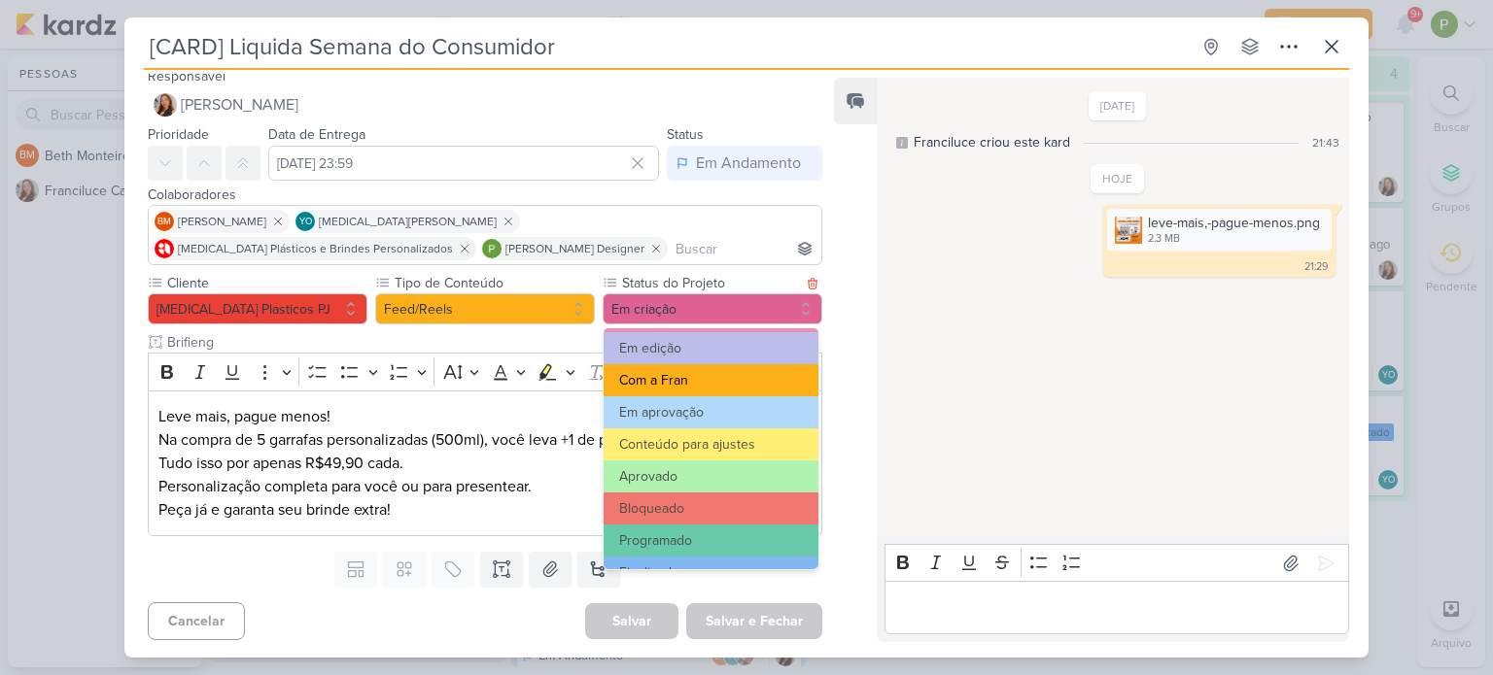
click at [706, 371] on button "Com a Fran" at bounding box center [710, 380] width 215 height 32
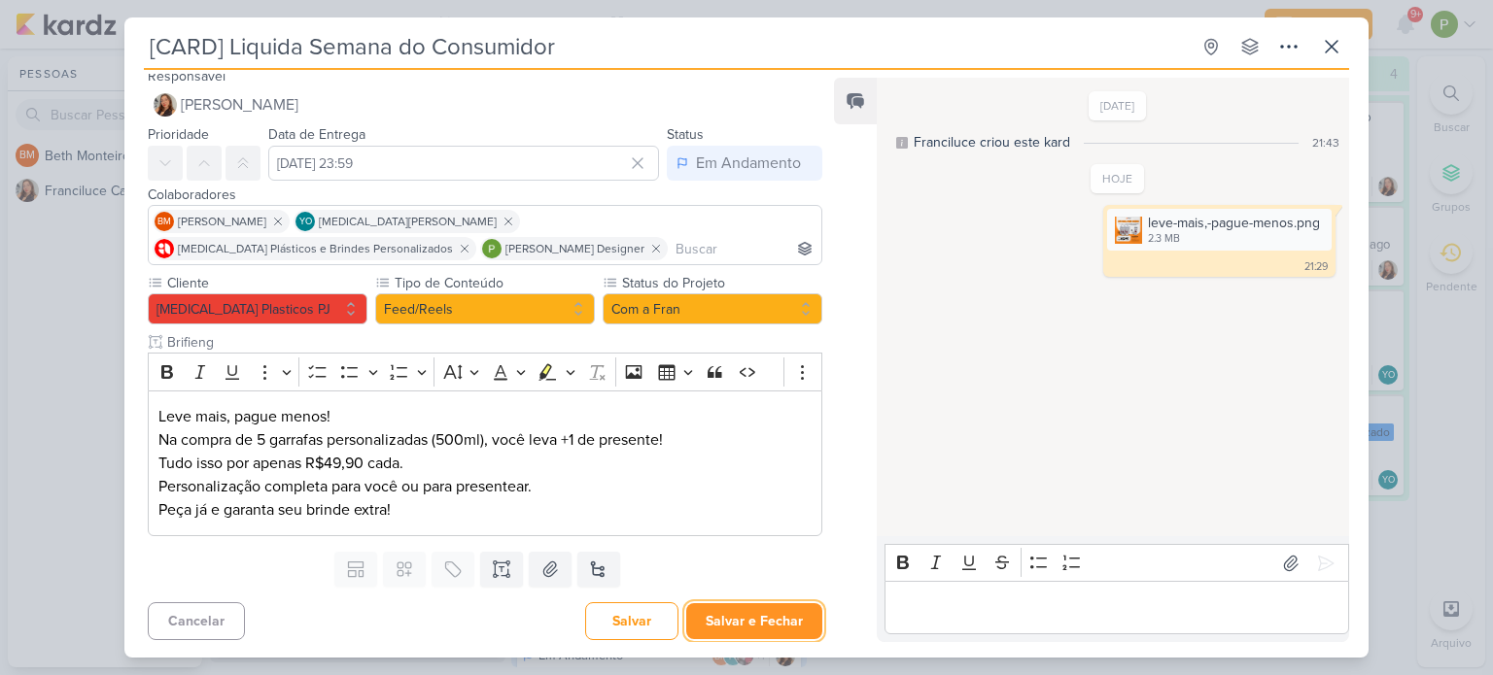
click at [746, 609] on button "Salvar e Fechar" at bounding box center [754, 621] width 136 height 36
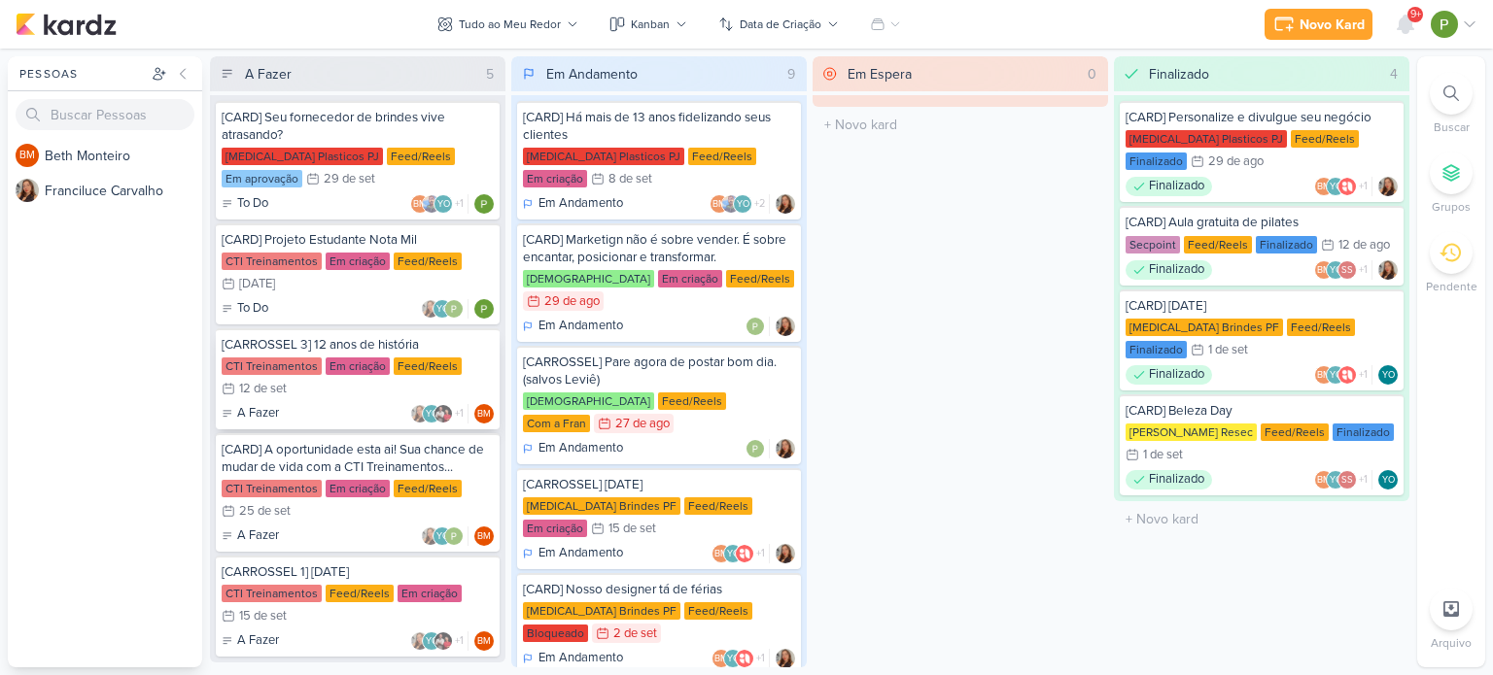
scroll to position [0, 0]
